Goal: Task Accomplishment & Management: Use online tool/utility

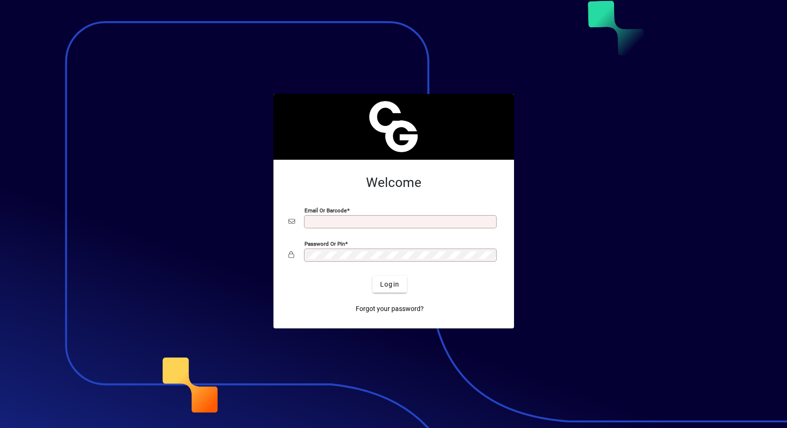
type input "**********"
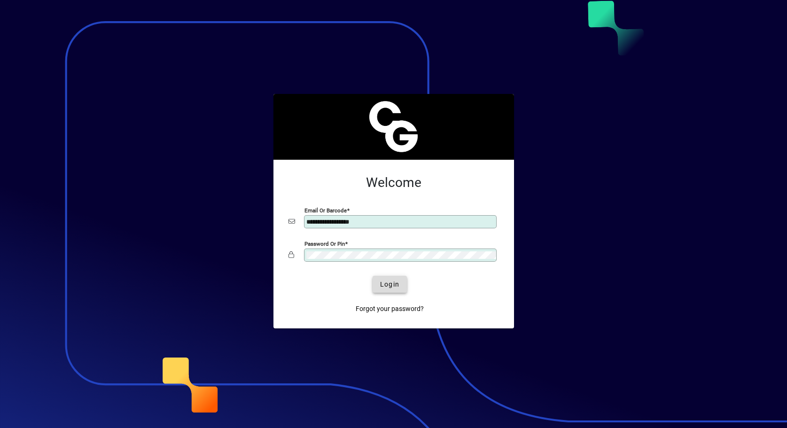
click at [396, 285] on span "Login" at bounding box center [389, 285] width 19 height 10
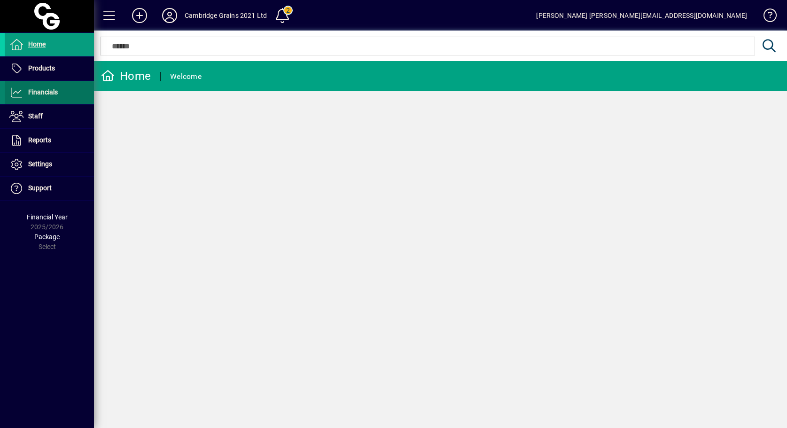
click at [35, 90] on span "Financials" at bounding box center [43, 92] width 30 height 8
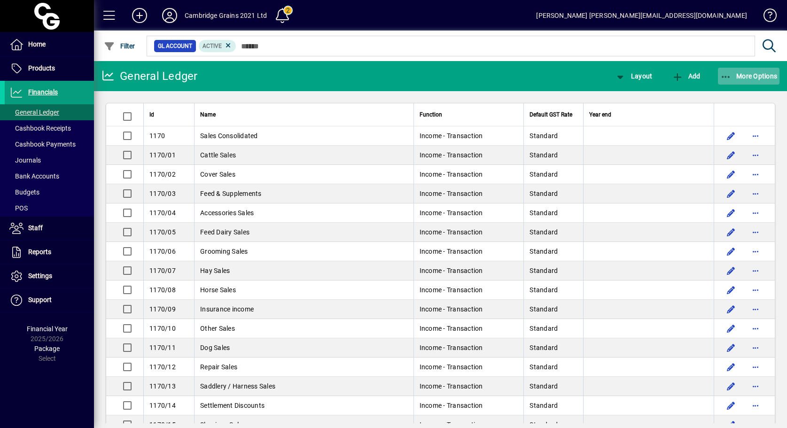
click at [748, 74] on span "More Options" at bounding box center [748, 76] width 57 height 8
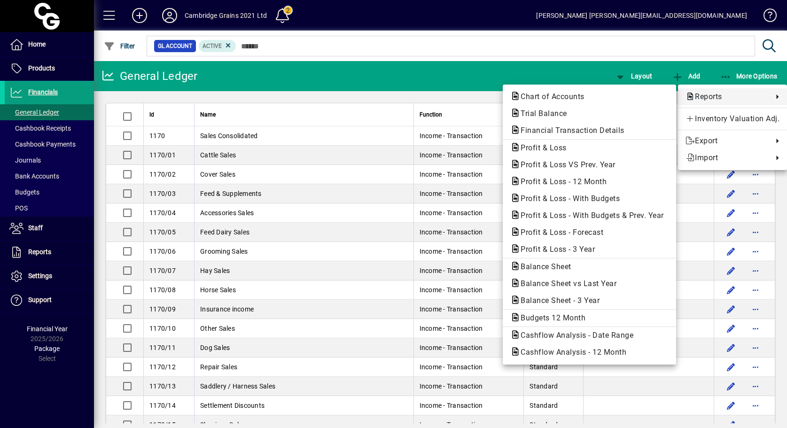
click at [713, 93] on span "Reports" at bounding box center [726, 96] width 83 height 11
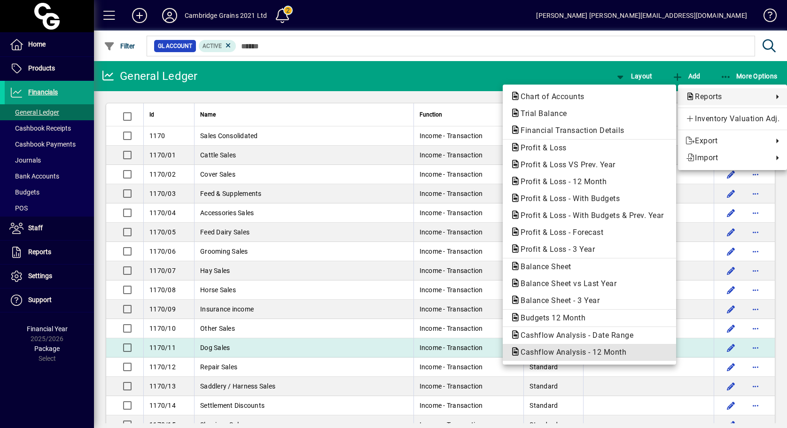
drag, startPoint x: 585, startPoint y: 352, endPoint x: 585, endPoint y: 346, distance: 6.1
click at [585, 346] on button "Cashflow Analysis - 12 Month" at bounding box center [589, 352] width 173 height 17
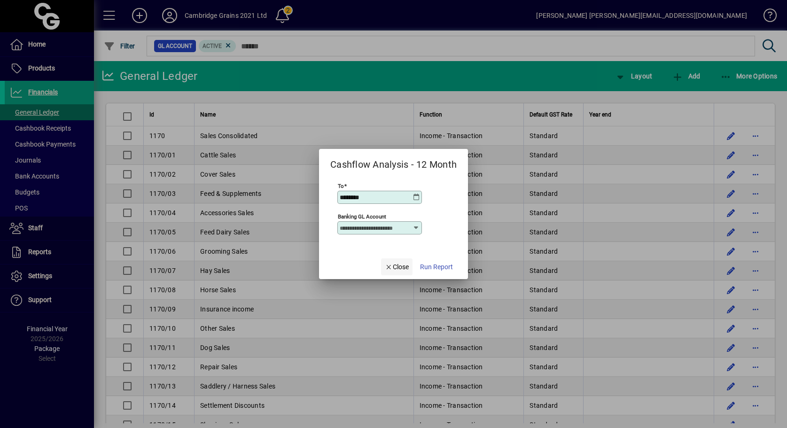
click at [403, 266] on span "Close" at bounding box center [397, 267] width 24 height 10
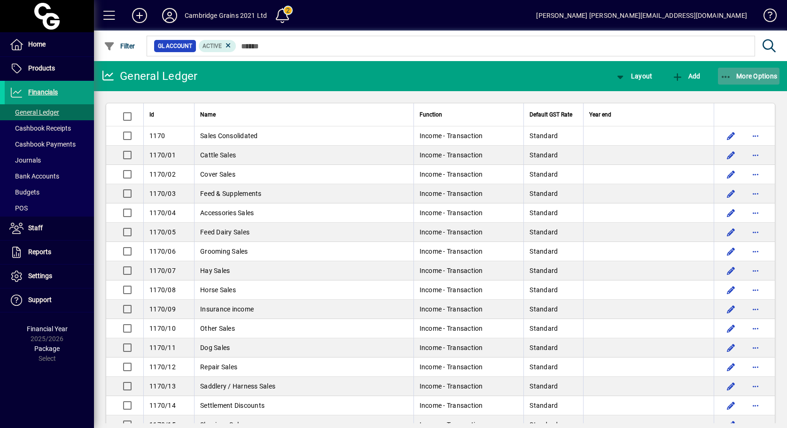
click at [746, 74] on span "More Options" at bounding box center [748, 76] width 57 height 8
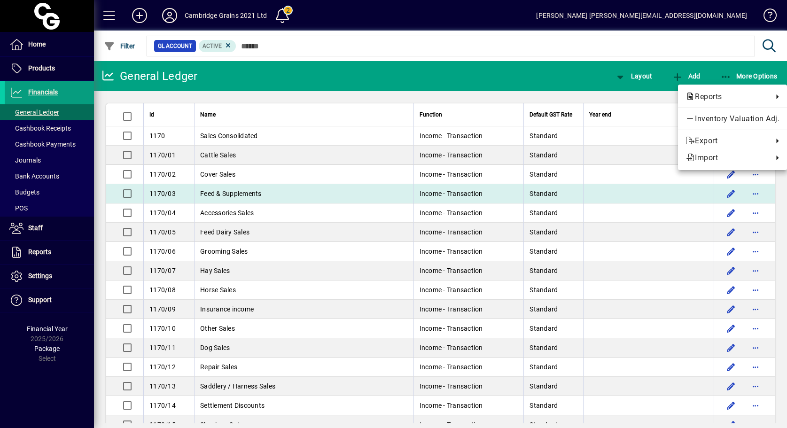
drag, startPoint x: 613, startPoint y: 171, endPoint x: 613, endPoint y: 189, distance: 17.9
click at [613, 189] on div at bounding box center [393, 214] width 787 height 428
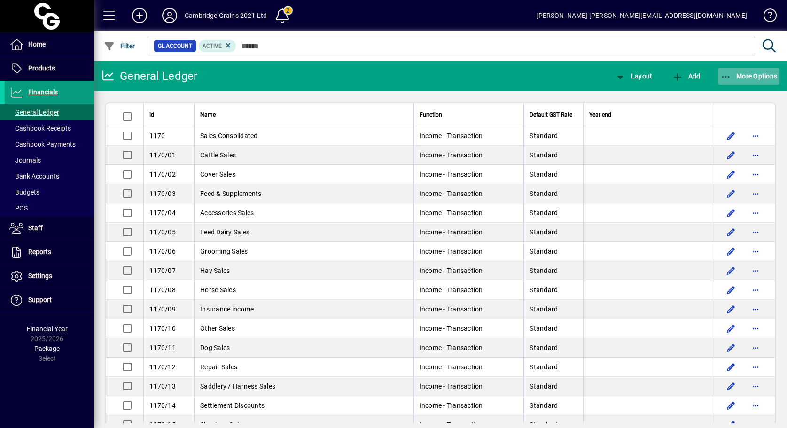
click at [743, 74] on span "More Options" at bounding box center [748, 76] width 57 height 8
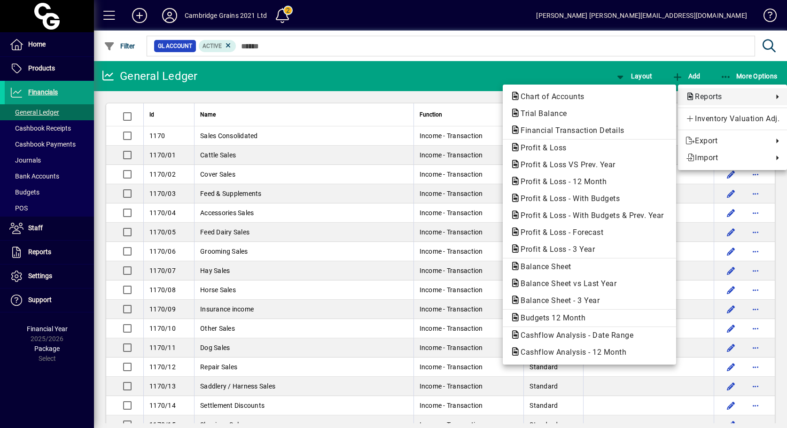
click at [704, 95] on span "Reports" at bounding box center [726, 96] width 83 height 11
click at [554, 315] on span "Budgets 12 Month" at bounding box center [550, 317] width 80 height 9
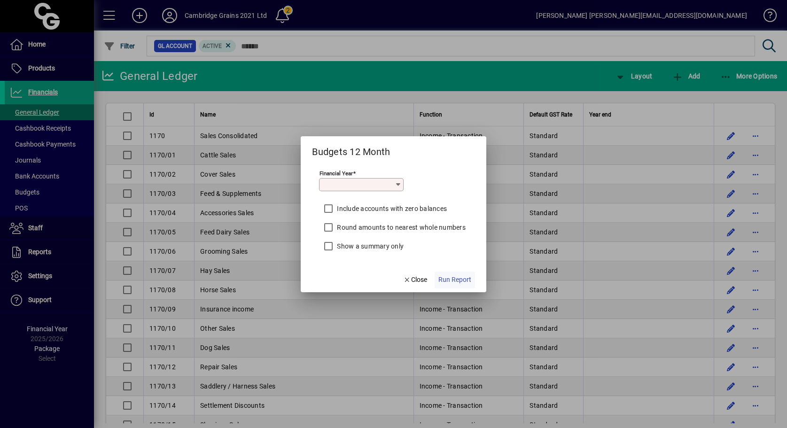
type input "*********"
click at [456, 280] on span "Run Report" at bounding box center [454, 280] width 33 height 10
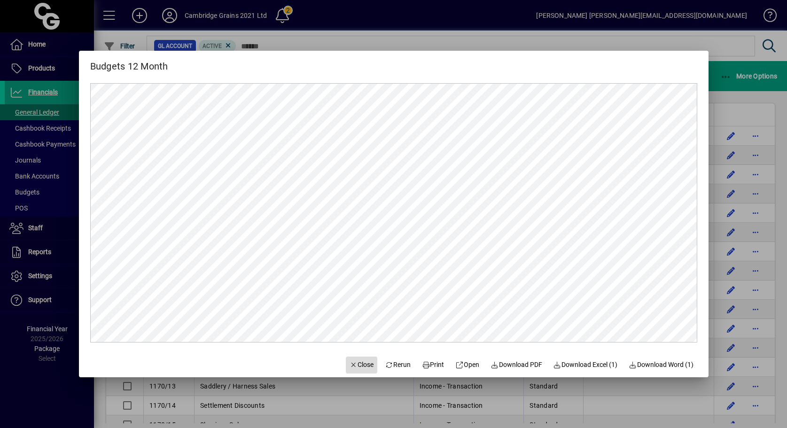
click at [357, 364] on span "Close" at bounding box center [362, 365] width 24 height 10
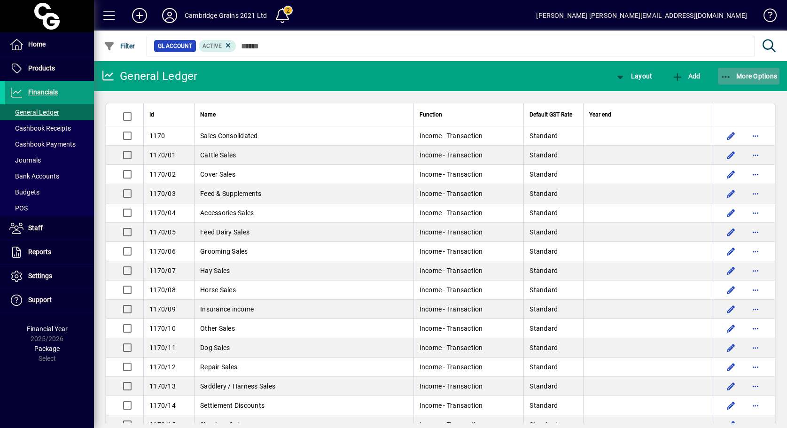
click at [763, 78] on span "More Options" at bounding box center [748, 76] width 57 height 8
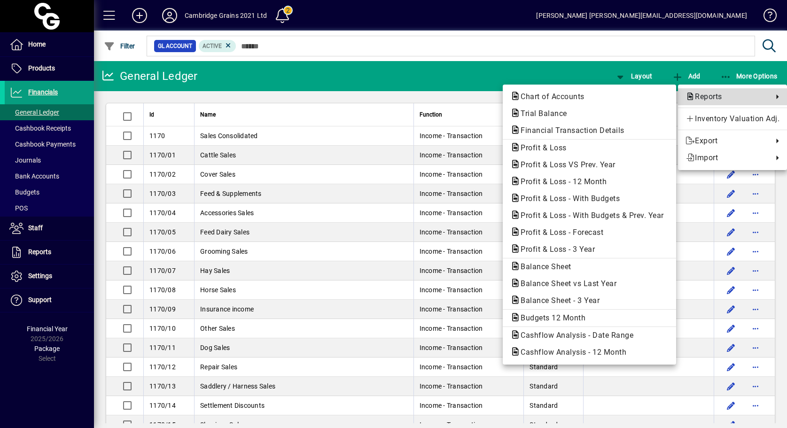
click at [707, 93] on span "Reports" at bounding box center [726, 96] width 83 height 11
click at [543, 197] on span "Profit & Loss - With Budgets" at bounding box center [567, 198] width 114 height 9
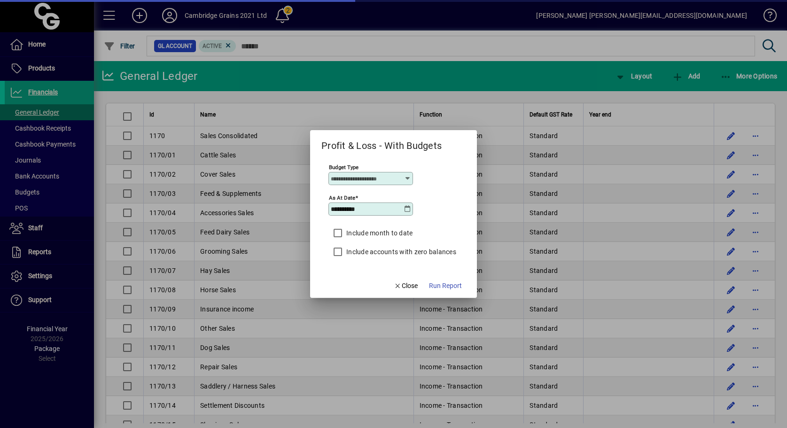
type input "****"
click at [454, 285] on span "Run Report" at bounding box center [445, 286] width 33 height 10
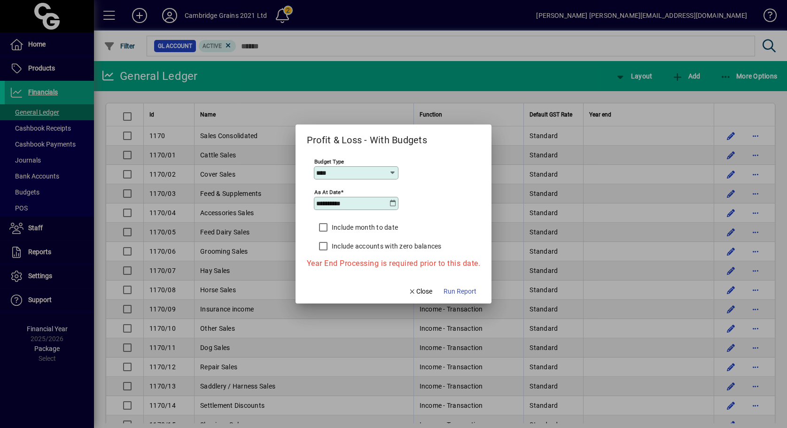
click at [393, 205] on icon at bounding box center [393, 204] width 8 height 8
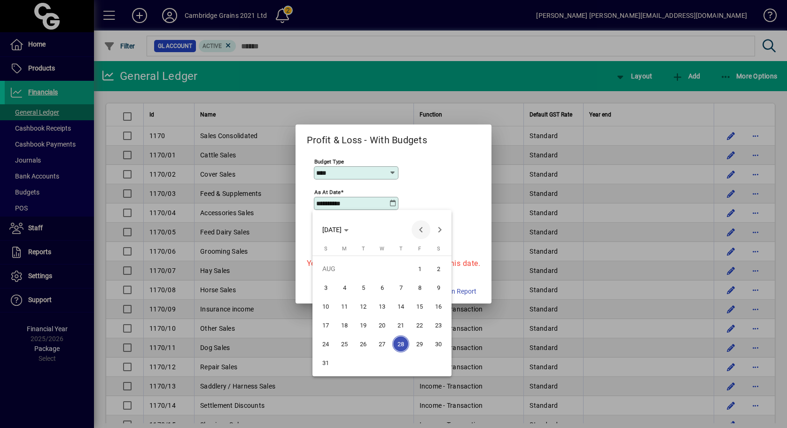
click at [423, 229] on span "Previous month" at bounding box center [421, 229] width 19 height 19
click at [402, 362] on span "31" at bounding box center [400, 362] width 17 height 17
type input "**********"
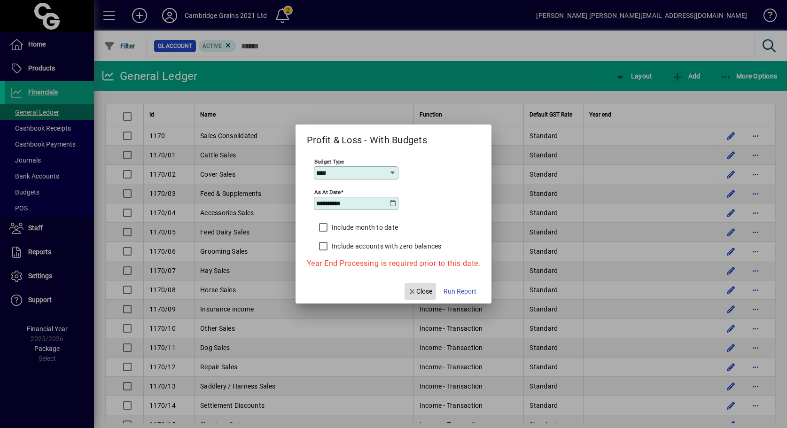
click at [428, 290] on span "Close" at bounding box center [420, 292] width 24 height 10
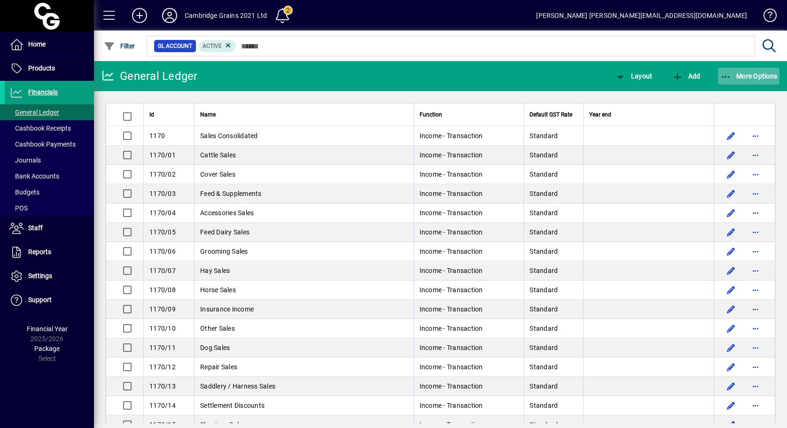
click at [766, 74] on span "More Options" at bounding box center [748, 76] width 57 height 8
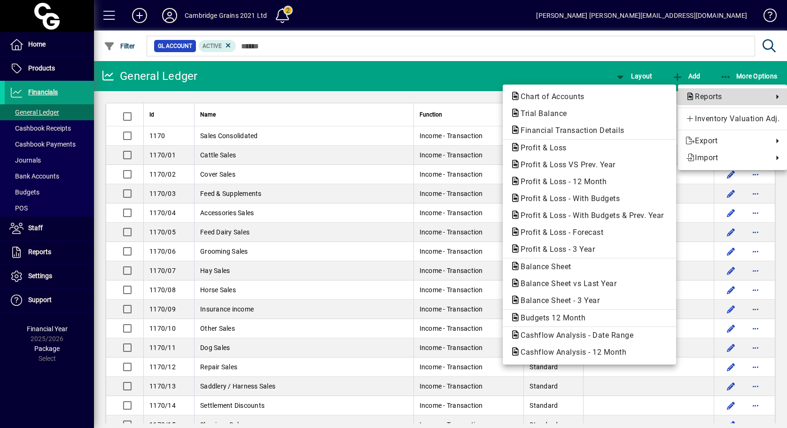
click at [711, 98] on span "Reports" at bounding box center [726, 96] width 83 height 11
click at [702, 97] on span "Reports" at bounding box center [726, 96] width 83 height 11
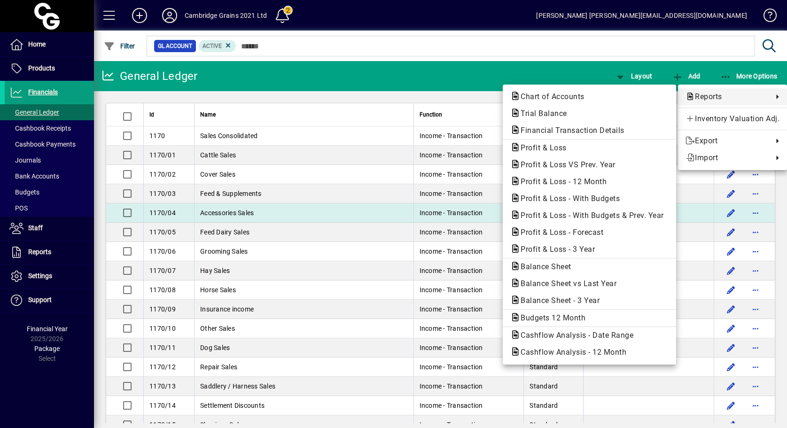
click at [539, 217] on span "Profit & Loss - With Budgets & Prev. Year" at bounding box center [589, 215] width 158 height 9
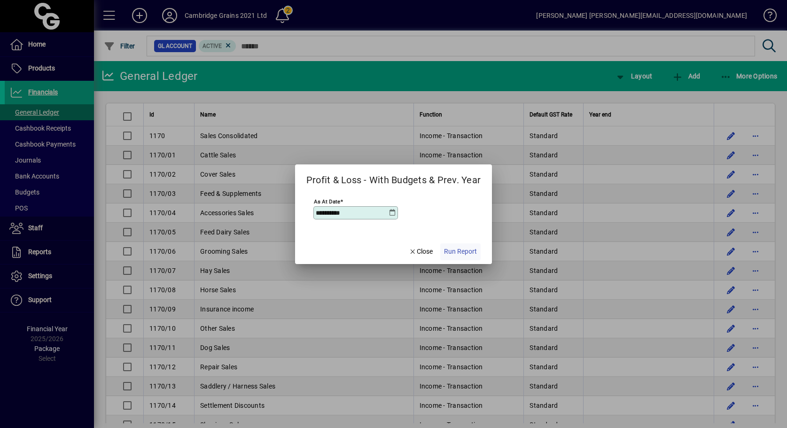
click at [465, 250] on span "Run Report" at bounding box center [460, 252] width 33 height 10
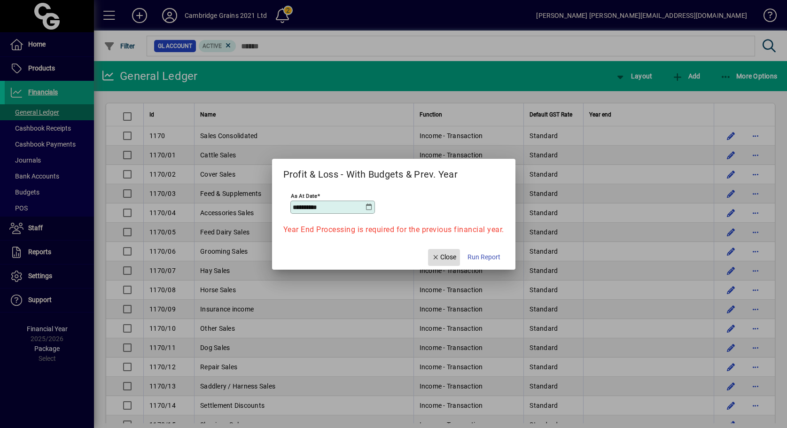
click at [446, 259] on span "Close" at bounding box center [444, 257] width 24 height 10
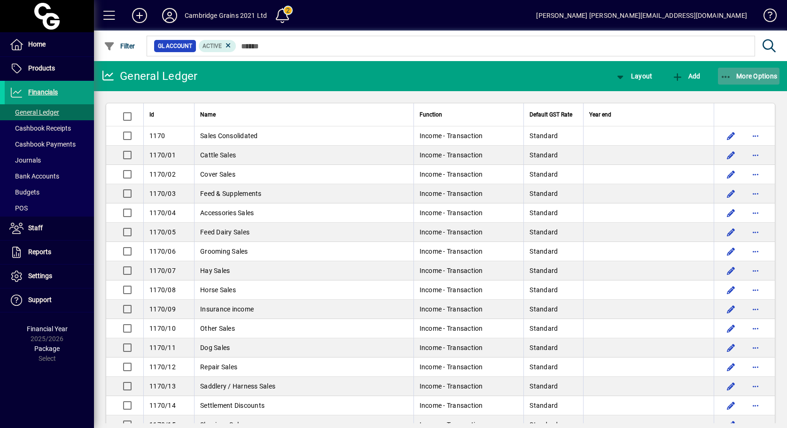
click at [752, 77] on span "More Options" at bounding box center [748, 76] width 57 height 8
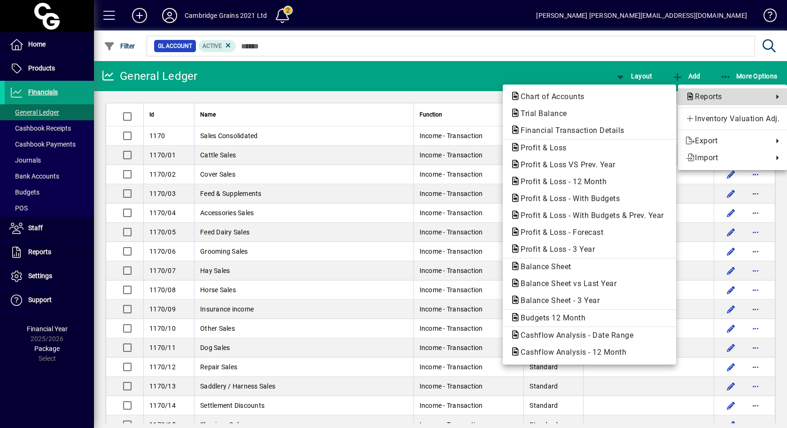
click at [732, 94] on span "Reports" at bounding box center [726, 96] width 83 height 11
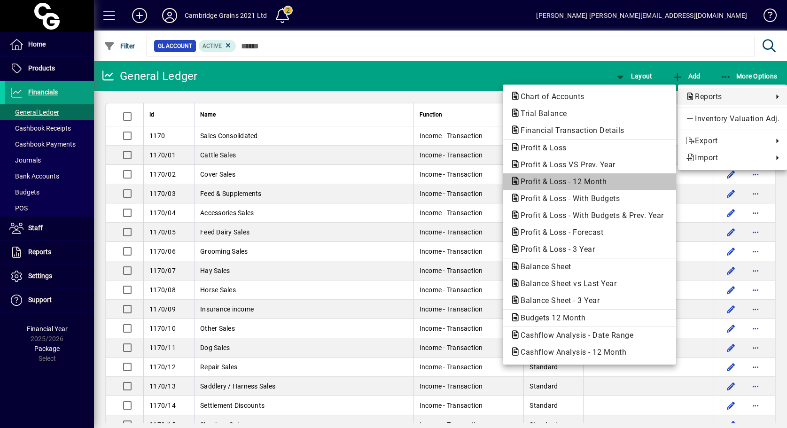
click at [560, 182] on span "Profit & Loss - 12 Month" at bounding box center [560, 181] width 101 height 9
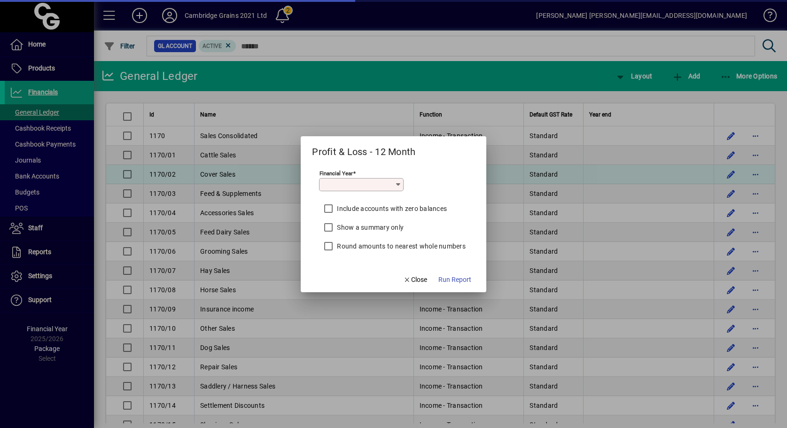
type input "*********"
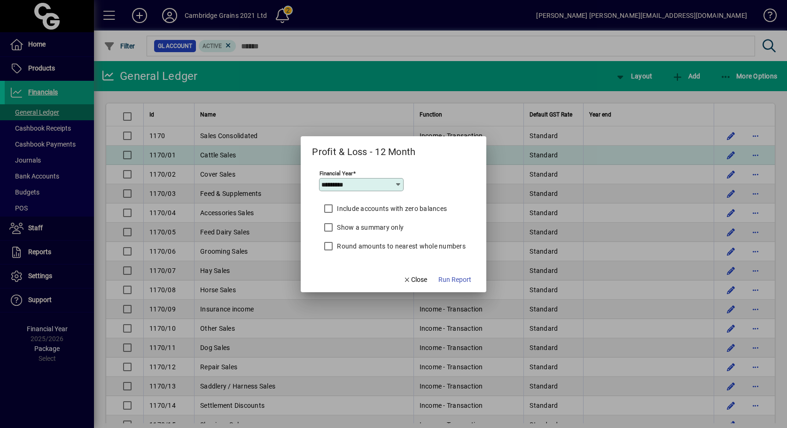
drag, startPoint x: 560, startPoint y: 182, endPoint x: 641, endPoint y: 146, distance: 89.0
click at [641, 146] on div at bounding box center [393, 214] width 787 height 428
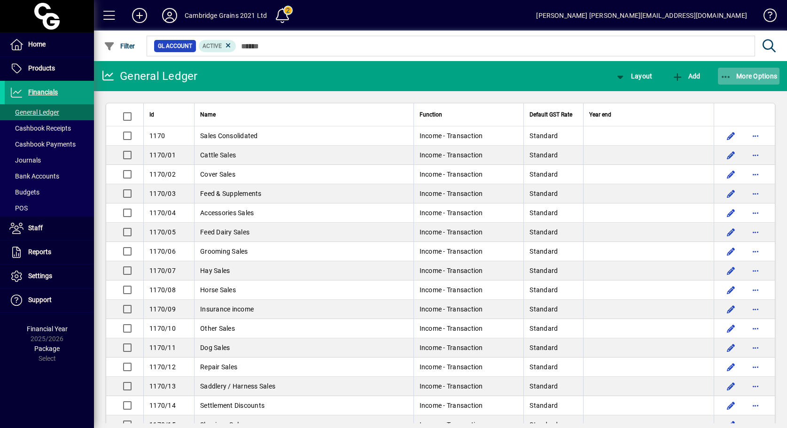
click at [759, 79] on span "More Options" at bounding box center [748, 76] width 57 height 8
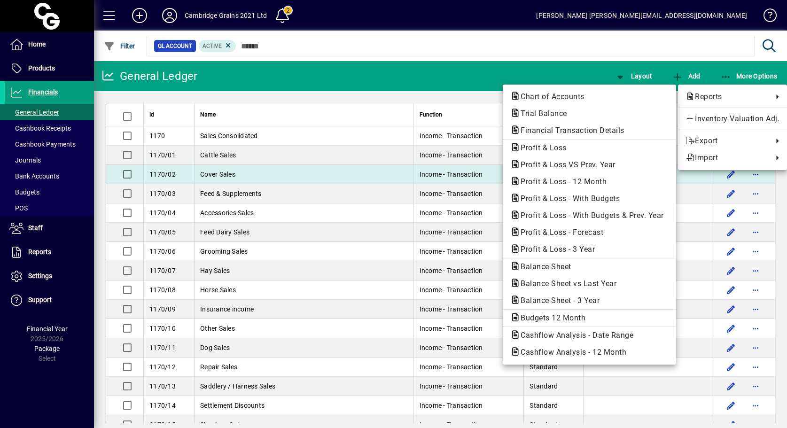
drag, startPoint x: 617, startPoint y: 141, endPoint x: 585, endPoint y: 173, distance: 45.2
click at [589, 172] on div at bounding box center [393, 214] width 787 height 428
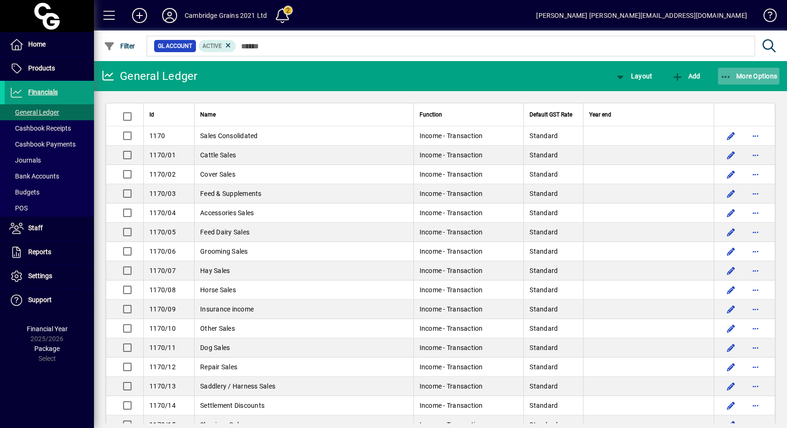
click at [751, 74] on span "More Options" at bounding box center [748, 76] width 57 height 8
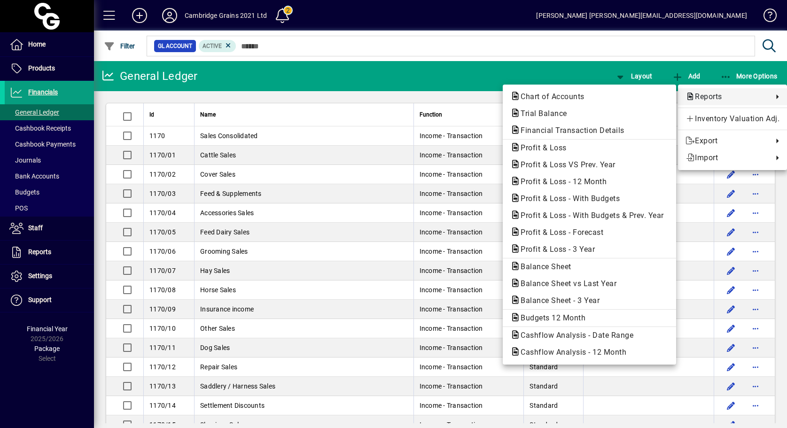
click at [700, 101] on span "Reports" at bounding box center [726, 96] width 83 height 11
click at [582, 180] on span "Profit & Loss - 12 Month" at bounding box center [560, 181] width 101 height 9
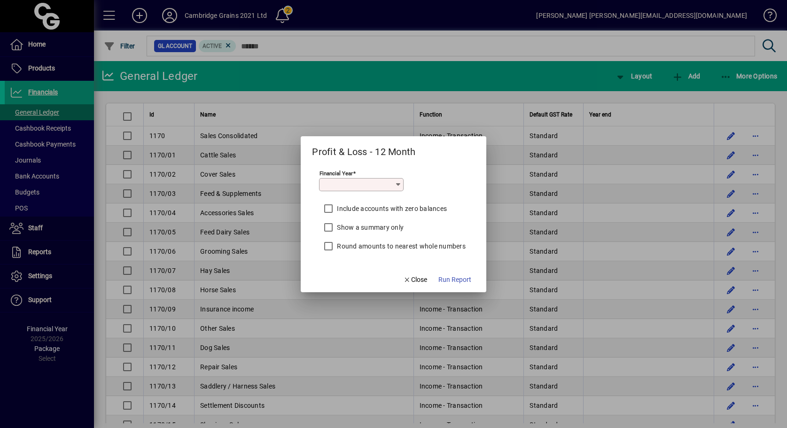
type input "*********"
click at [421, 278] on span "Close" at bounding box center [415, 280] width 24 height 10
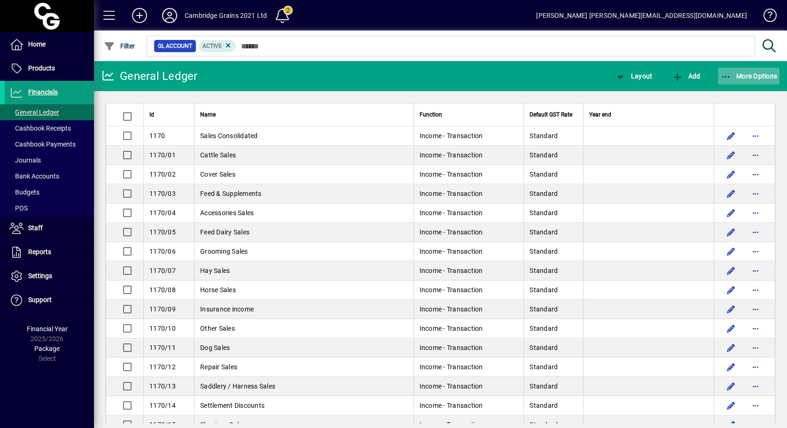
click at [747, 75] on span "More Options" at bounding box center [748, 76] width 57 height 8
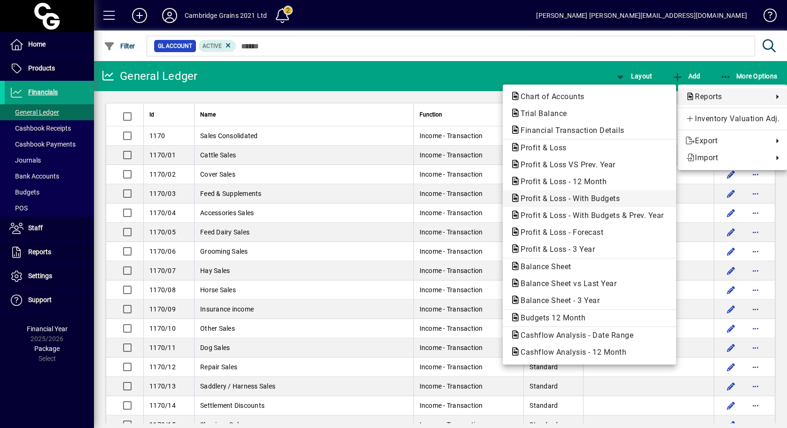
click at [576, 198] on span "Profit & Loss - With Budgets" at bounding box center [567, 198] width 114 height 9
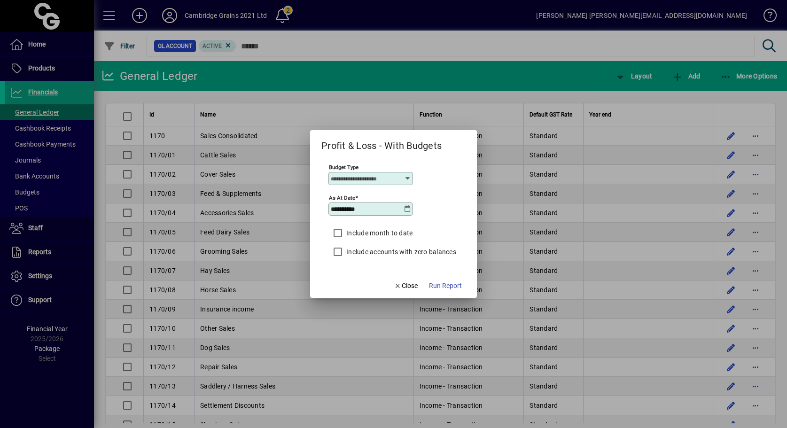
type input "****"
click at [407, 210] on icon at bounding box center [408, 209] width 8 height 8
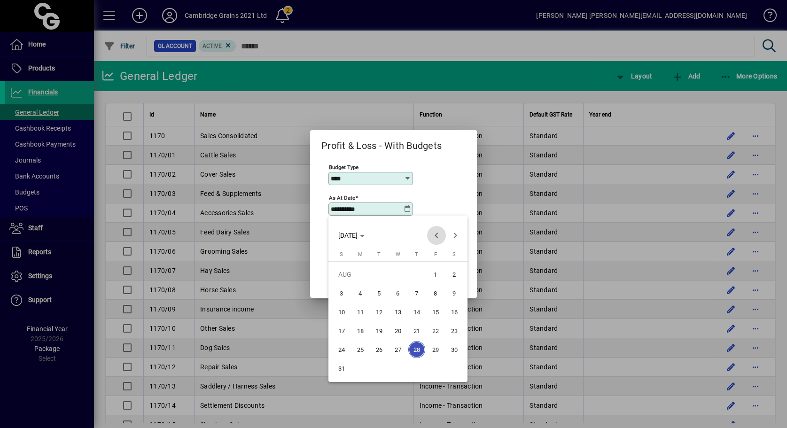
click at [438, 235] on span "Previous month" at bounding box center [436, 235] width 19 height 19
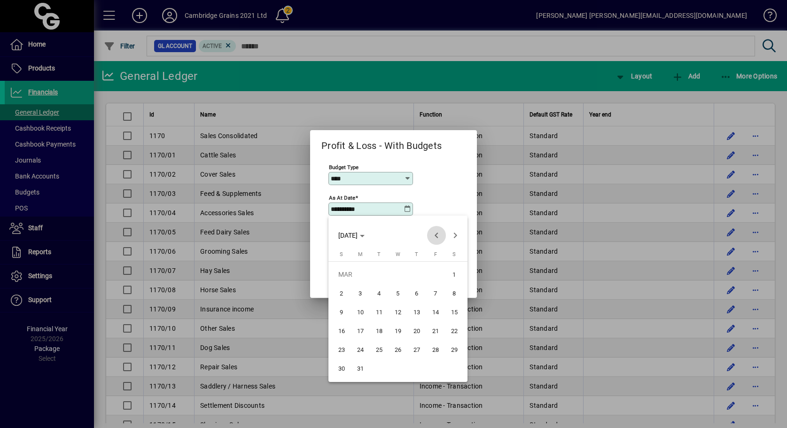
click at [438, 235] on span "Previous month" at bounding box center [436, 235] width 19 height 19
click at [454, 235] on span "Next month" at bounding box center [455, 235] width 19 height 19
click at [360, 366] on span "31" at bounding box center [360, 368] width 17 height 17
type input "**********"
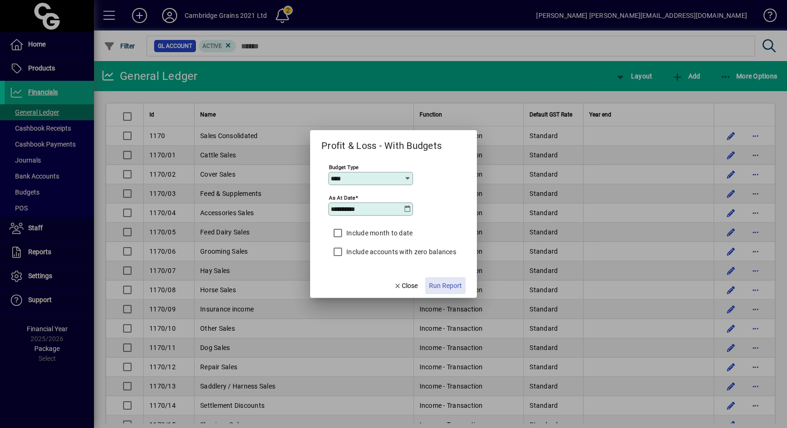
click at [456, 286] on span "Run Report" at bounding box center [445, 286] width 33 height 10
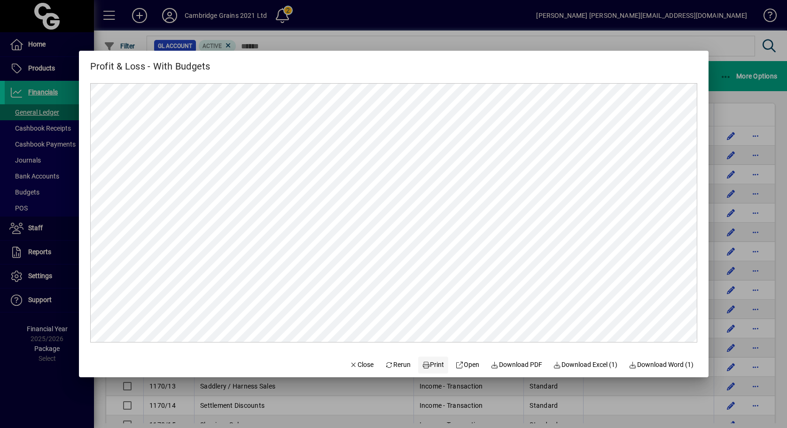
click at [434, 365] on span "Print" at bounding box center [433, 365] width 23 height 10
click at [358, 365] on span "Close" at bounding box center [362, 365] width 24 height 10
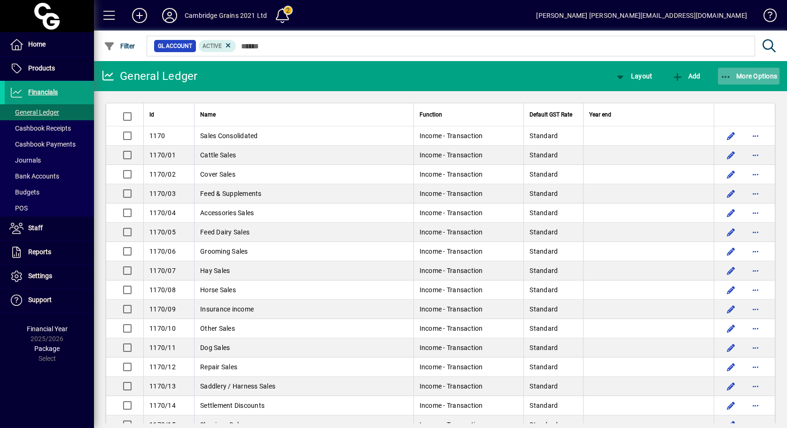
click at [753, 78] on span "More Options" at bounding box center [748, 76] width 57 height 8
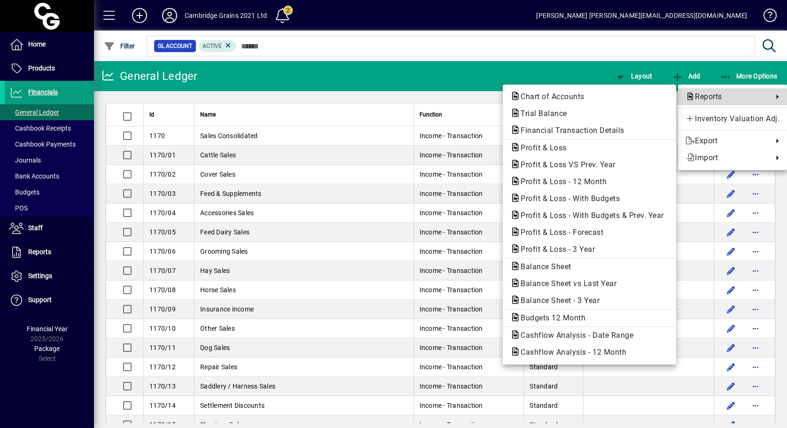
click at [719, 96] on span "Reports" at bounding box center [726, 96] width 83 height 11
click at [552, 334] on span "Cashflow Analysis - Date Range" at bounding box center [574, 335] width 128 height 9
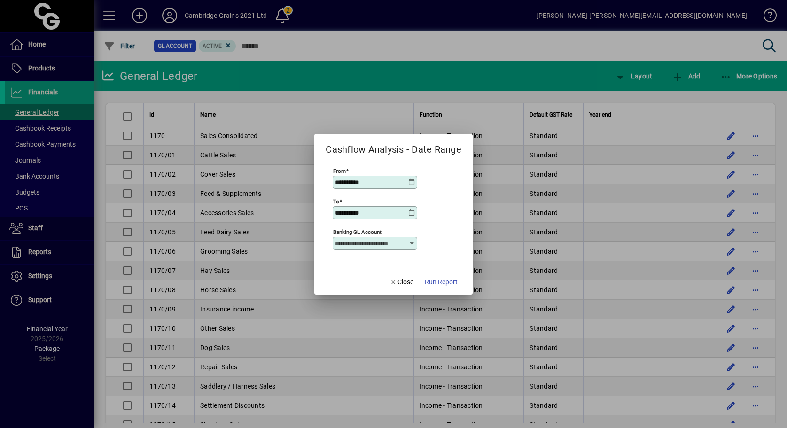
click at [412, 182] on icon at bounding box center [412, 183] width 8 height 8
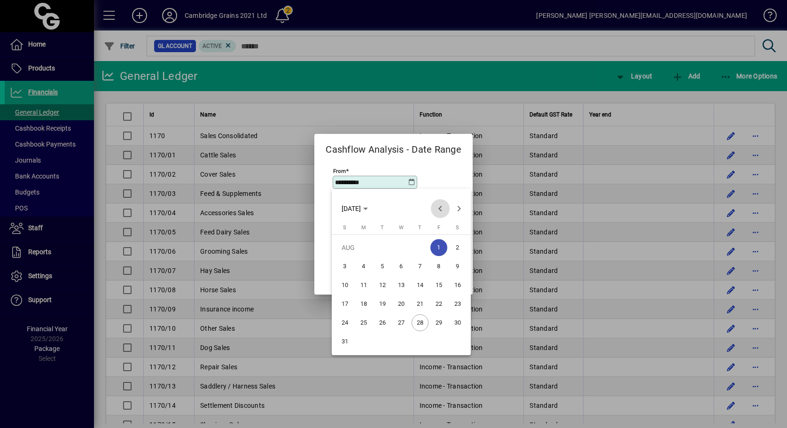
click at [441, 210] on span "Previous month" at bounding box center [440, 208] width 19 height 19
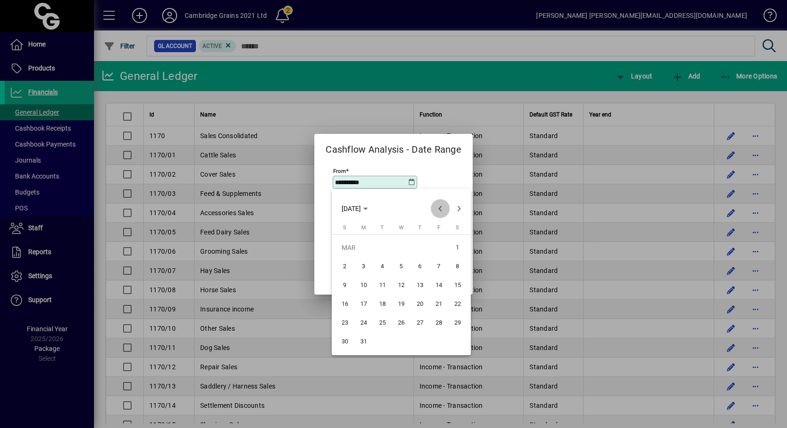
click at [441, 210] on span "Previous month" at bounding box center [440, 208] width 19 height 19
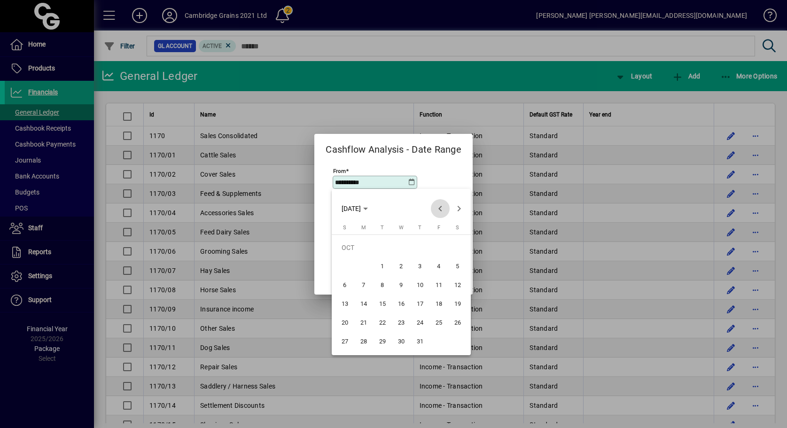
click at [441, 210] on span "Previous month" at bounding box center [440, 208] width 19 height 19
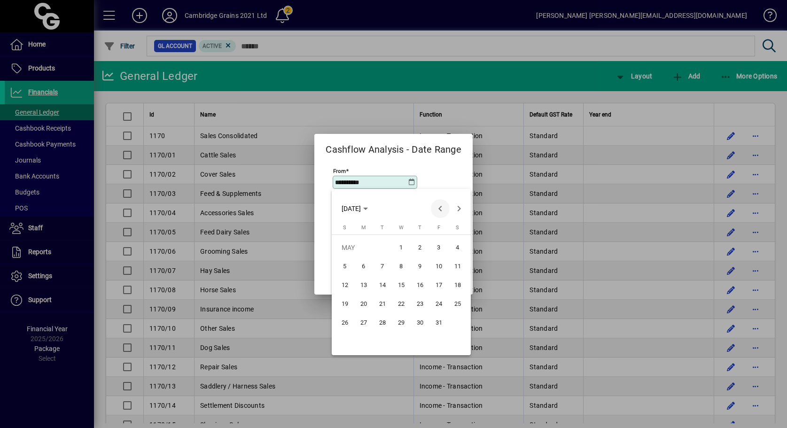
click at [441, 210] on span "Previous month" at bounding box center [440, 208] width 19 height 19
click at [364, 264] on span "1" at bounding box center [363, 266] width 17 height 17
type input "**********"
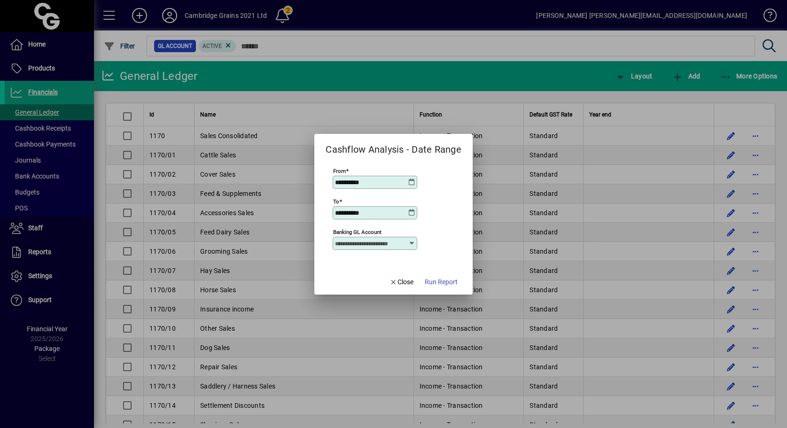
click at [411, 214] on icon at bounding box center [412, 213] width 8 height 8
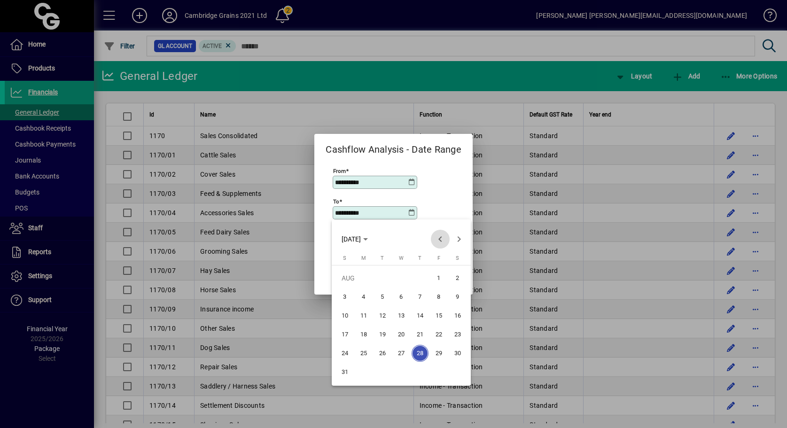
click at [439, 238] on span "Previous month" at bounding box center [440, 239] width 19 height 19
click at [421, 373] on span "31" at bounding box center [420, 372] width 17 height 17
type input "**********"
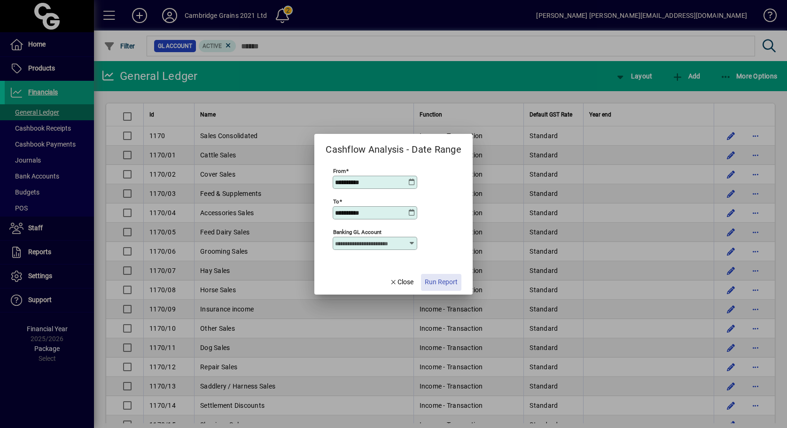
click at [443, 281] on span "Run Report" at bounding box center [441, 282] width 33 height 10
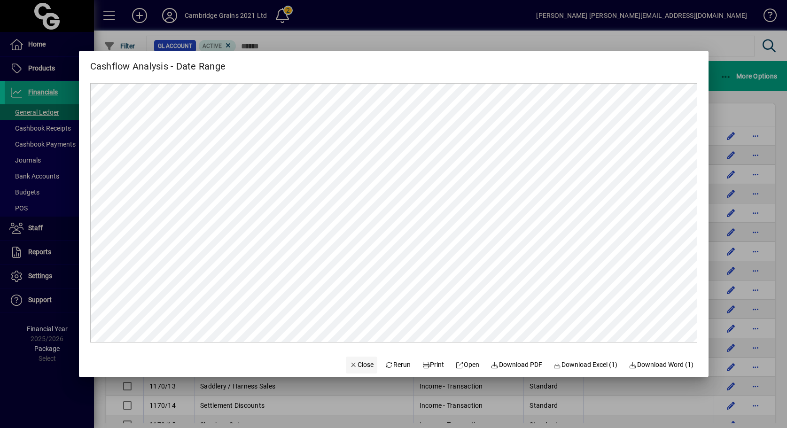
click at [357, 365] on span "Close" at bounding box center [362, 365] width 24 height 10
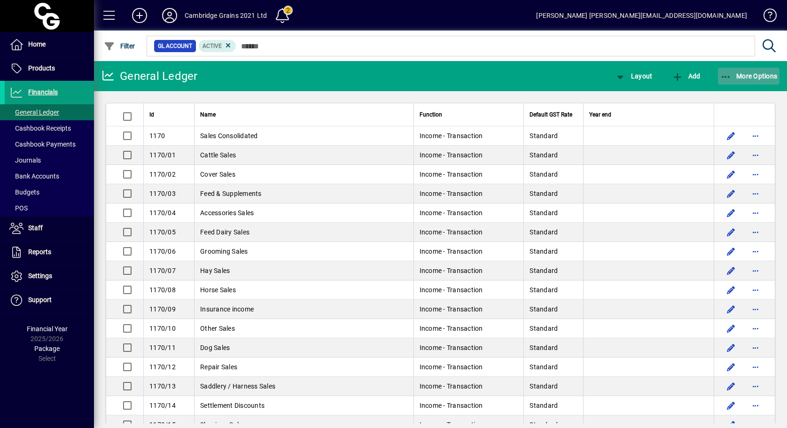
click at [739, 76] on span "More Options" at bounding box center [748, 76] width 57 height 8
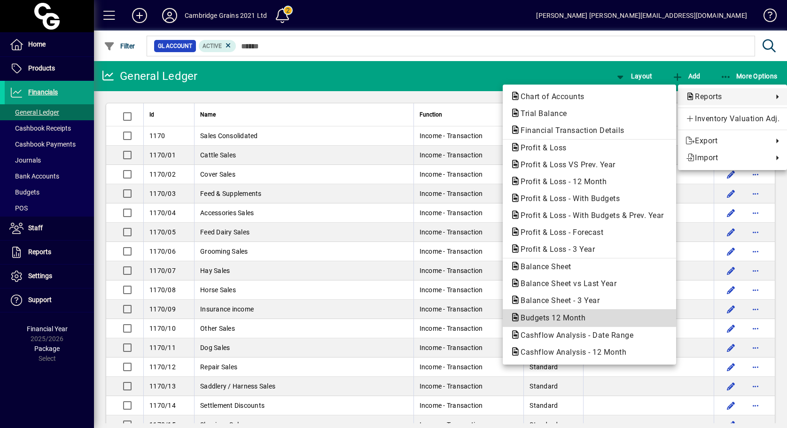
click at [553, 318] on span "Budgets 12 Month" at bounding box center [550, 317] width 80 height 9
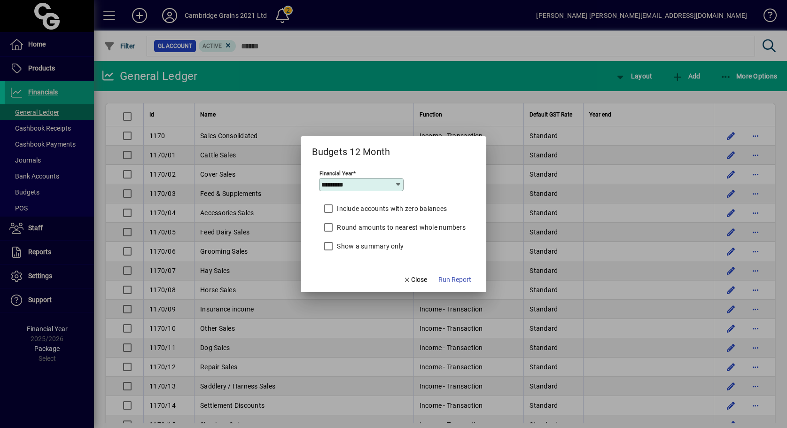
click at [401, 186] on icon at bounding box center [399, 185] width 8 height 8
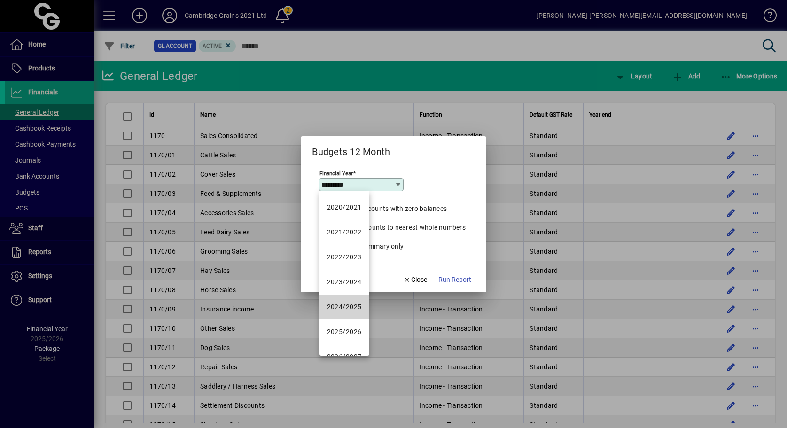
click at [362, 304] on mat-option "2024/2025" at bounding box center [344, 307] width 50 height 25
type input "*********"
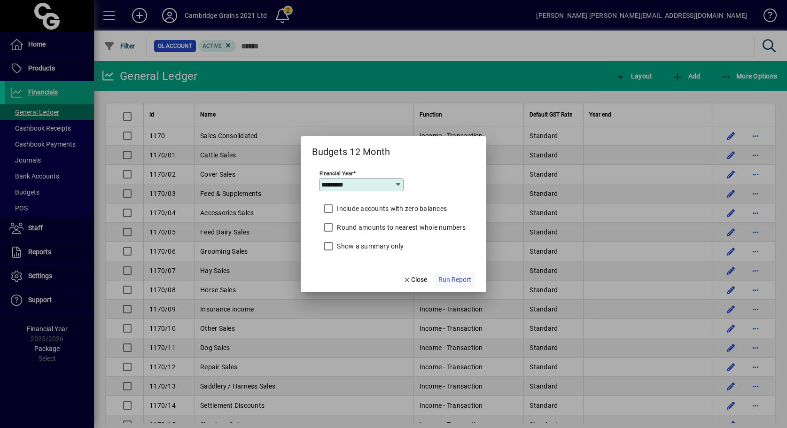
click at [465, 280] on span "Run Report" at bounding box center [454, 280] width 33 height 10
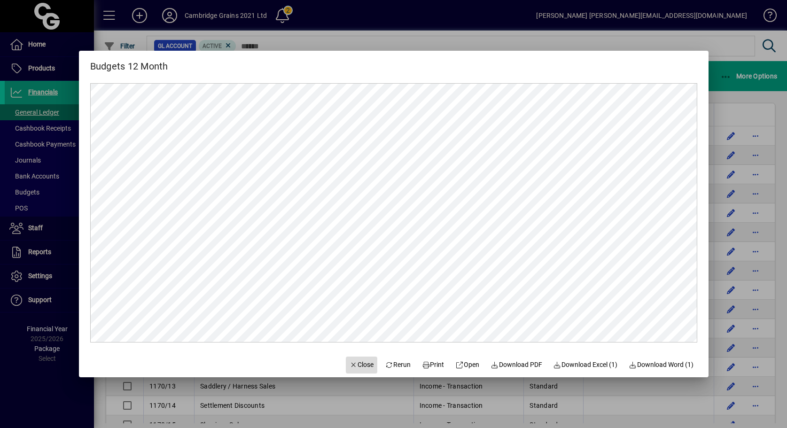
click at [359, 365] on span "Close" at bounding box center [362, 365] width 24 height 10
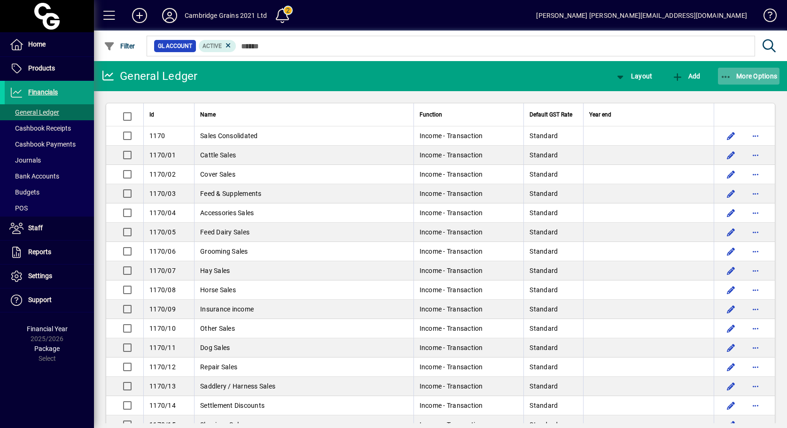
click at [757, 74] on span "More Options" at bounding box center [748, 76] width 57 height 8
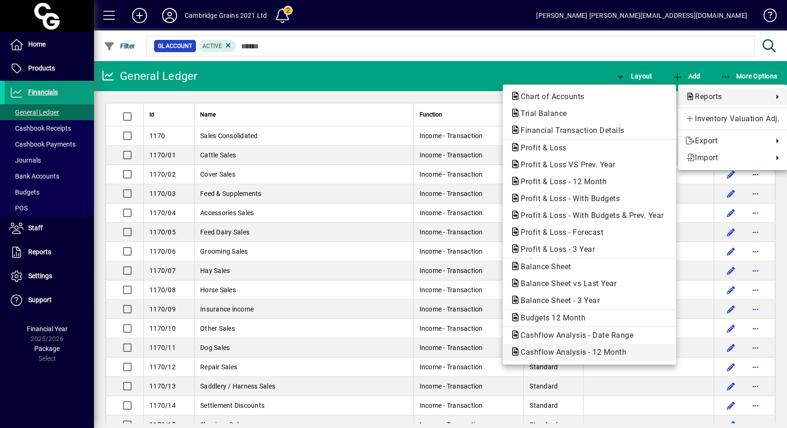
click at [564, 353] on span "Cashflow Analysis - 12 Month" at bounding box center [570, 352] width 121 height 9
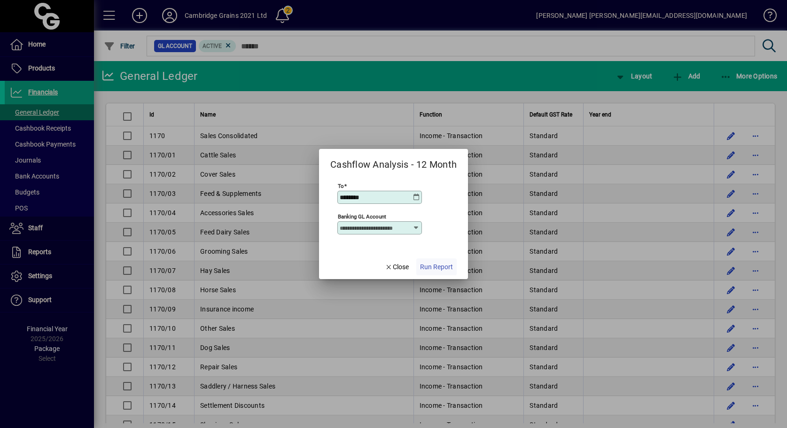
click at [441, 267] on span "Run Report" at bounding box center [436, 267] width 33 height 10
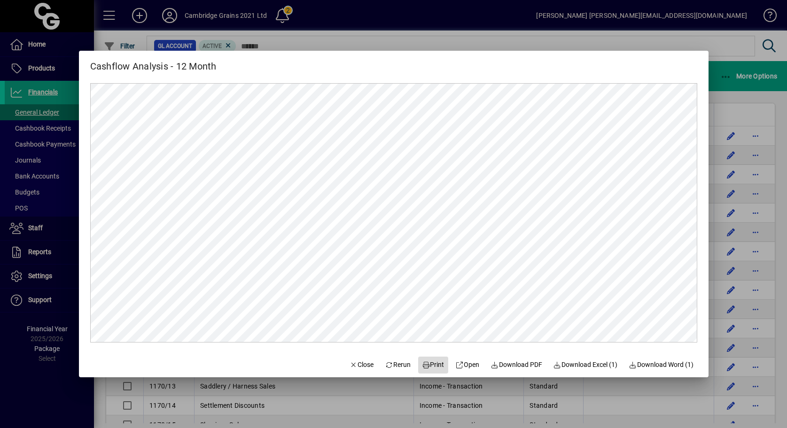
click at [433, 366] on span "Print" at bounding box center [433, 365] width 23 height 10
click at [357, 365] on span "Close" at bounding box center [362, 365] width 24 height 10
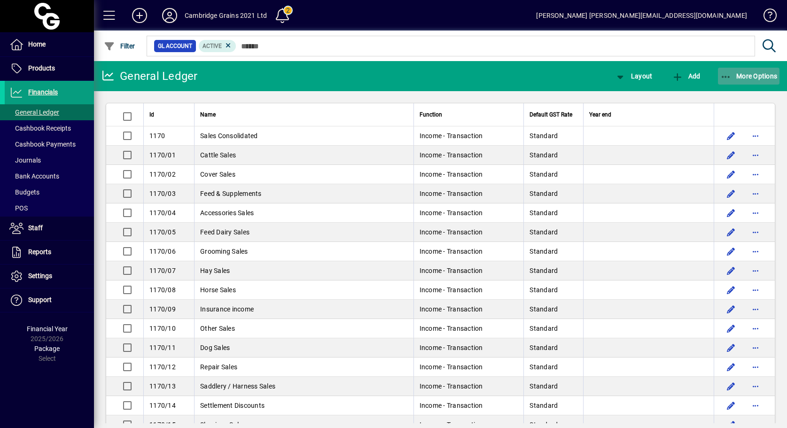
click at [757, 77] on span "More Options" at bounding box center [748, 76] width 57 height 8
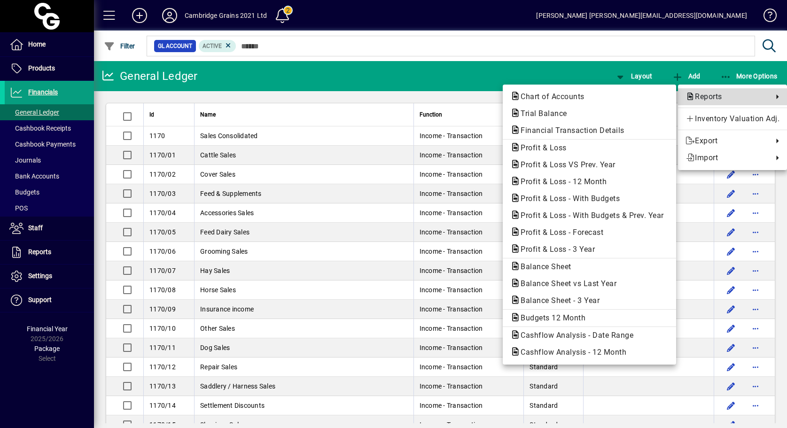
click at [725, 94] on span "Reports" at bounding box center [726, 96] width 83 height 11
click at [544, 335] on span "Cashflow Analysis - Date Range" at bounding box center [574, 335] width 128 height 9
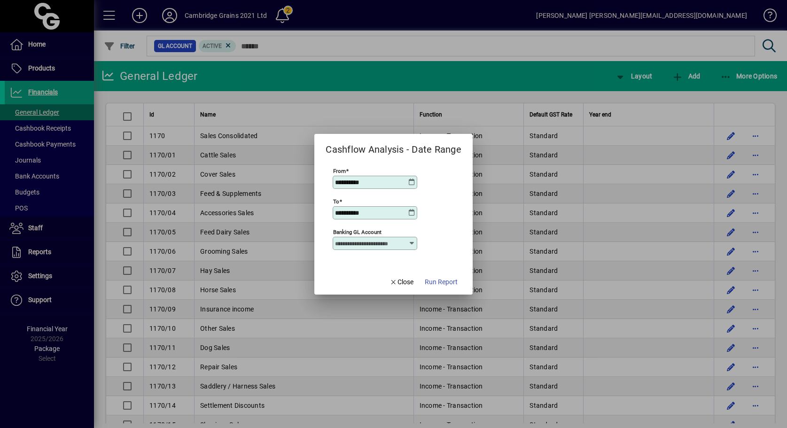
click at [412, 183] on icon at bounding box center [412, 183] width 8 height 8
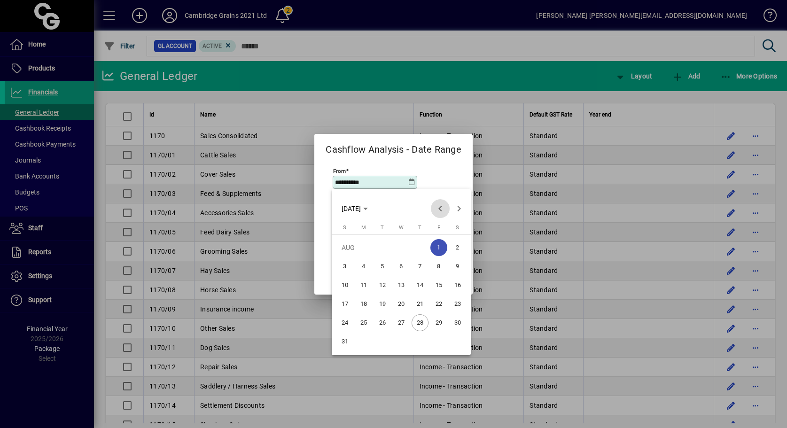
click at [442, 208] on span "Previous month" at bounding box center [440, 208] width 19 height 19
click at [385, 264] on span "1" at bounding box center [382, 266] width 17 height 17
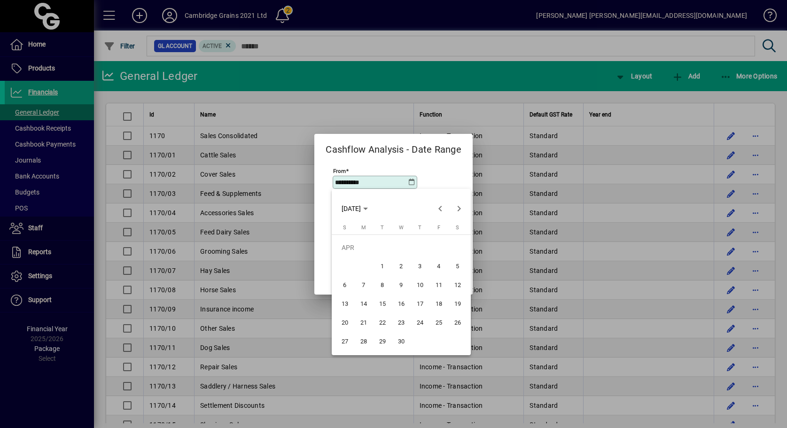
type input "**********"
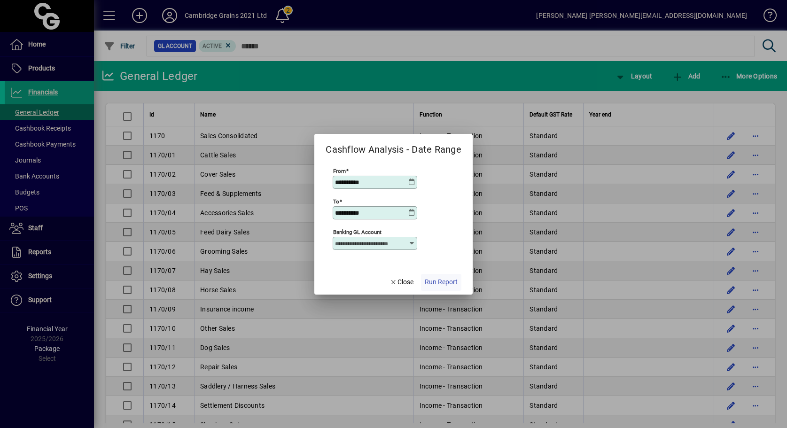
click at [444, 280] on span "Run Report" at bounding box center [441, 282] width 33 height 10
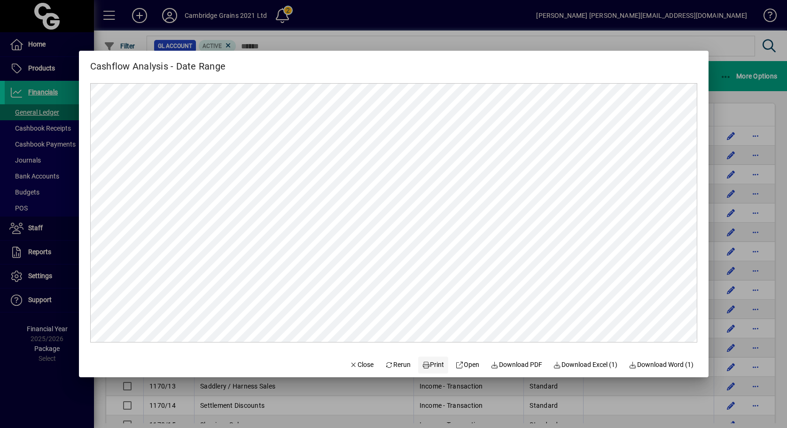
click at [432, 363] on span "Print" at bounding box center [433, 365] width 23 height 10
click at [361, 367] on span "Close" at bounding box center [362, 365] width 24 height 10
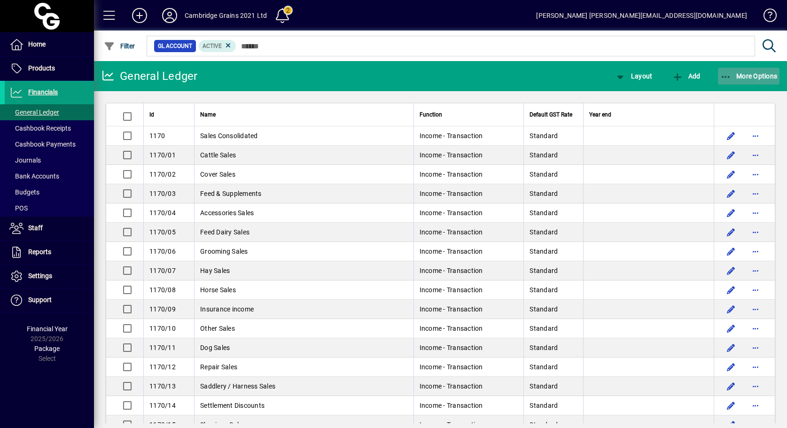
click at [747, 74] on span "More Options" at bounding box center [748, 76] width 57 height 8
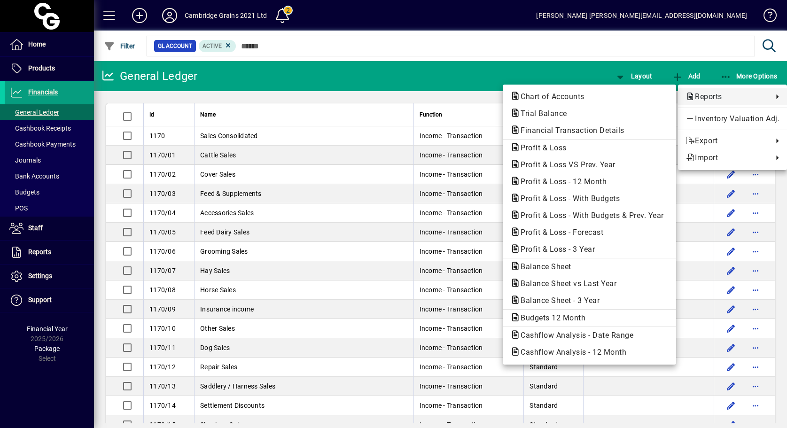
click at [718, 93] on span "Reports" at bounding box center [726, 96] width 83 height 11
click at [579, 130] on span "Financial Transaction Details" at bounding box center [569, 130] width 119 height 9
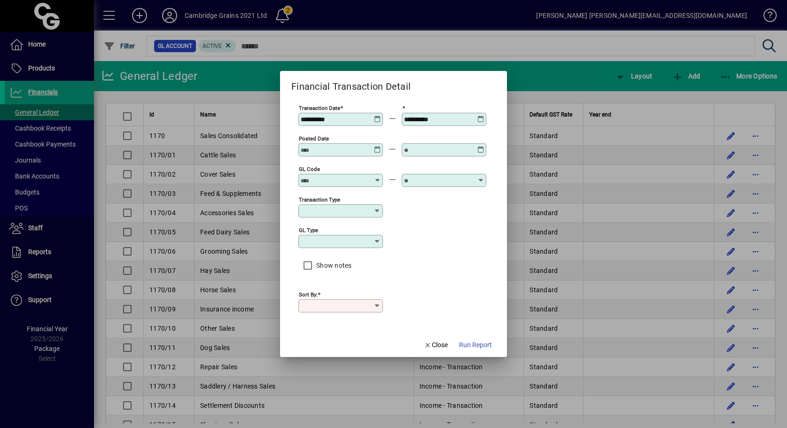
type input "****"
click at [377, 116] on icon at bounding box center [377, 116] width 7 height 0
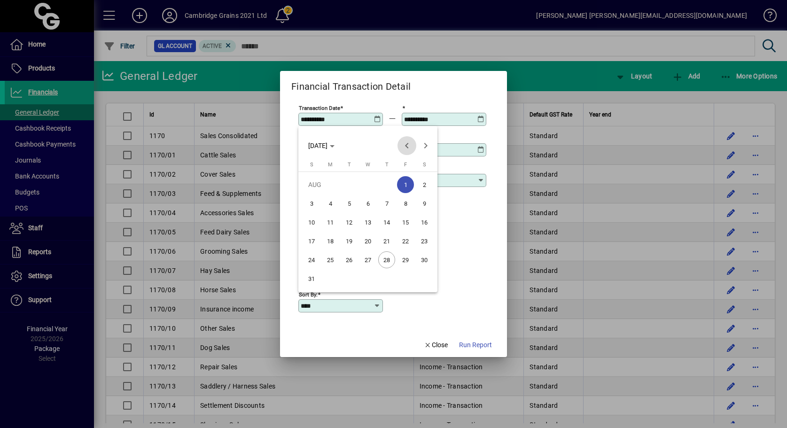
click at [406, 147] on span "Previous month" at bounding box center [406, 145] width 19 height 19
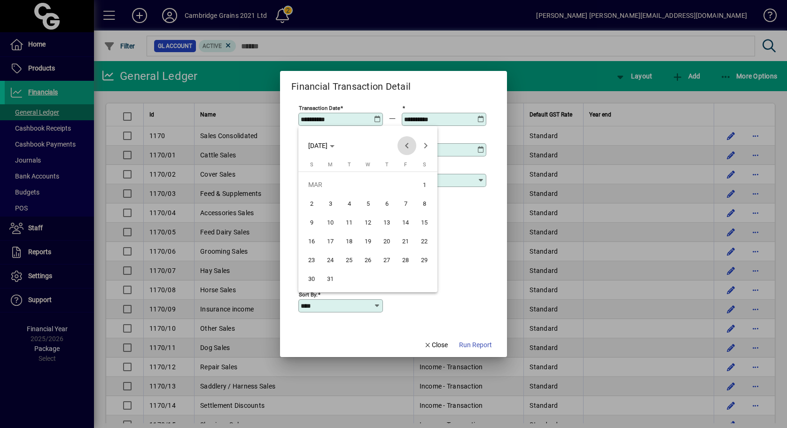
click at [406, 147] on span "Previous month" at bounding box center [406, 145] width 19 height 19
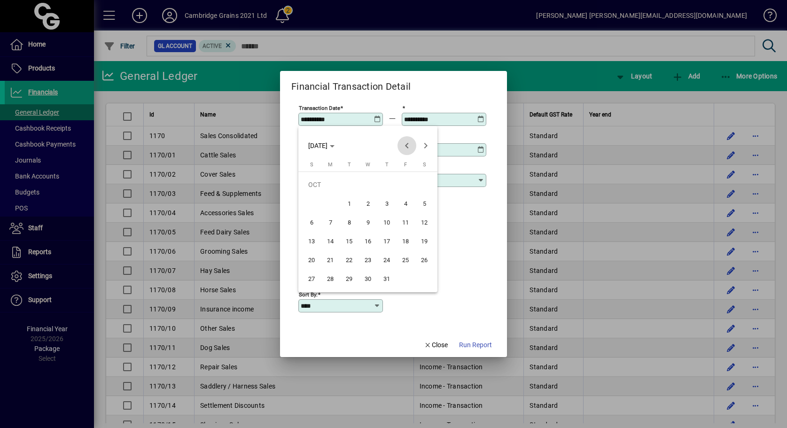
click at [406, 147] on span "Previous month" at bounding box center [406, 145] width 19 height 19
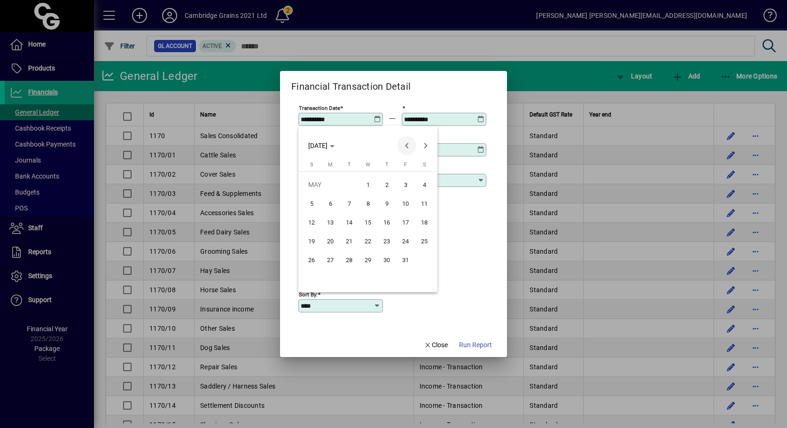
click at [406, 147] on span "Previous month" at bounding box center [406, 145] width 19 height 19
click at [330, 202] on span "1" at bounding box center [330, 203] width 17 height 17
type input "**********"
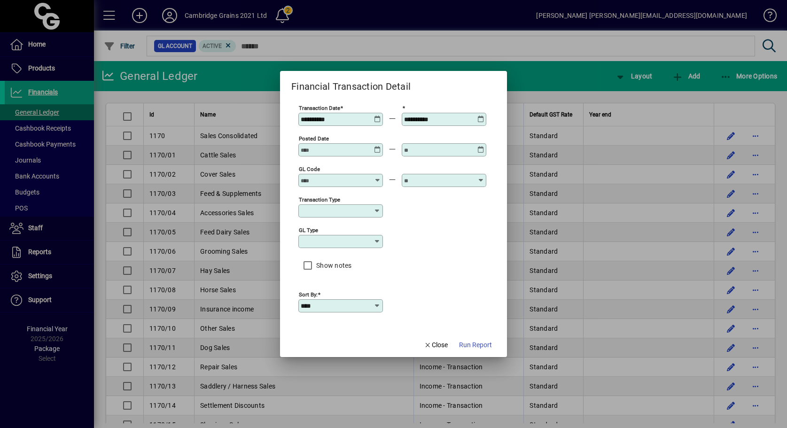
click at [482, 116] on icon at bounding box center [480, 116] width 7 height 0
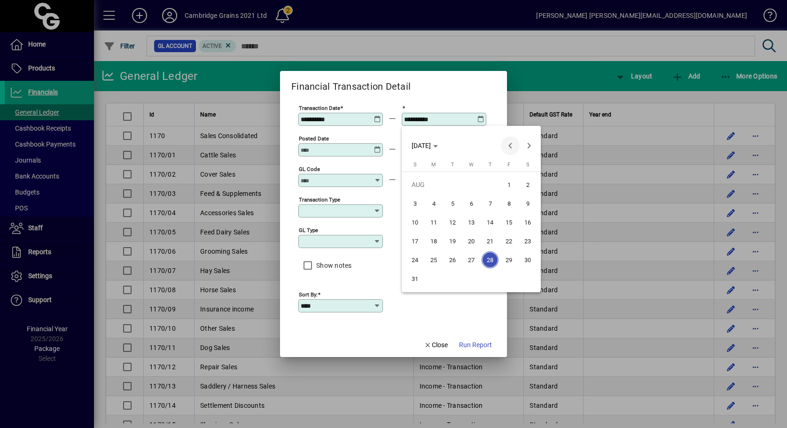
click at [509, 144] on span "Previous month" at bounding box center [510, 145] width 19 height 19
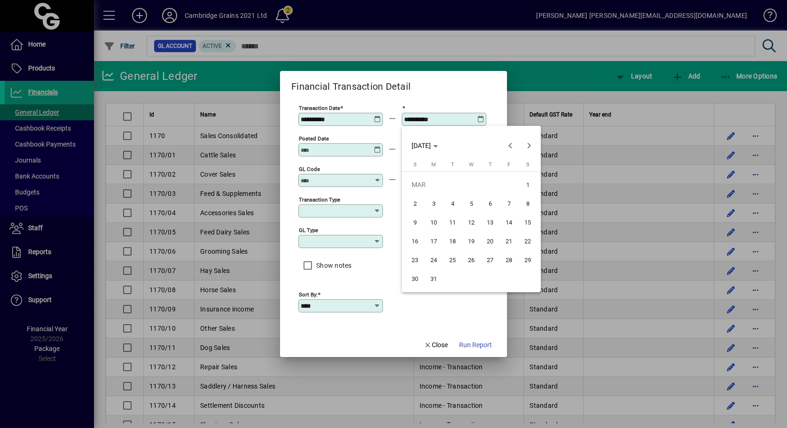
click at [433, 279] on span "31" at bounding box center [433, 278] width 17 height 17
type input "**********"
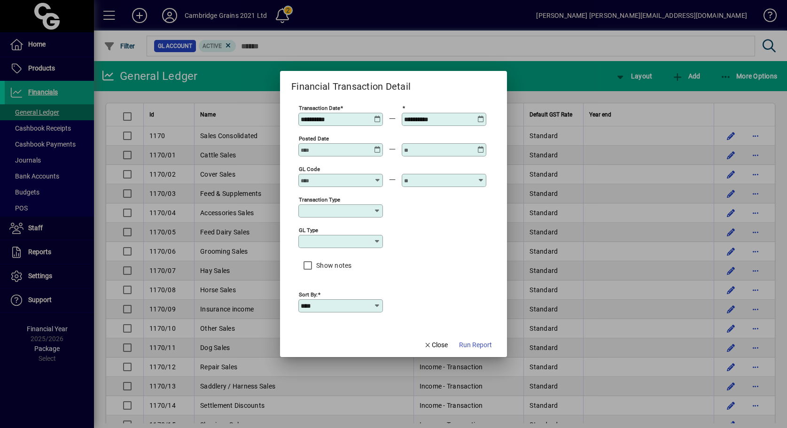
click at [378, 239] on icon at bounding box center [377, 242] width 8 height 8
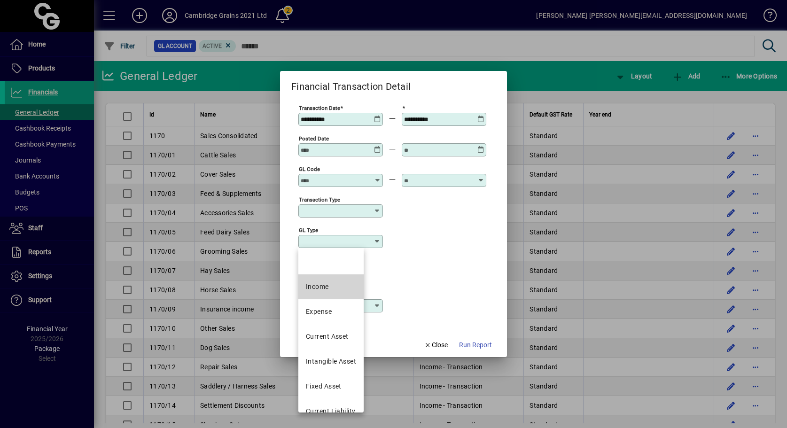
click at [317, 286] on div "Income" at bounding box center [317, 287] width 23 height 10
type input "******"
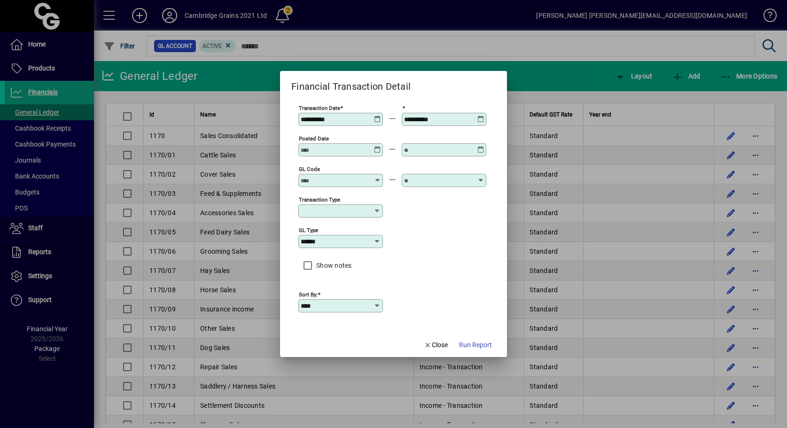
click at [375, 306] on icon at bounding box center [377, 306] width 8 height 8
click at [332, 327] on div "Transaction" at bounding box center [324, 329] width 37 height 10
type input "**********"
click at [378, 210] on icon at bounding box center [377, 211] width 8 height 8
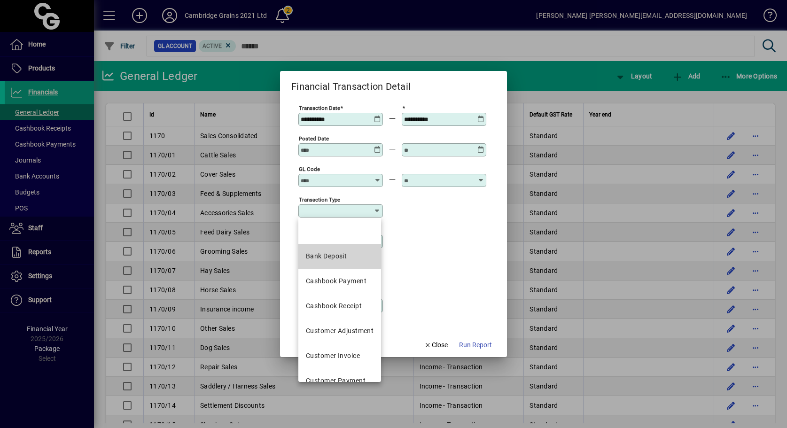
click at [339, 257] on div "Bank Deposit" at bounding box center [326, 256] width 41 height 10
type input "**********"
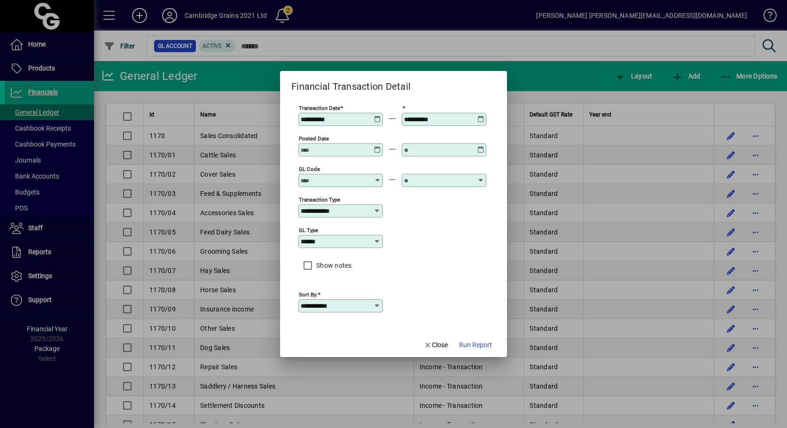
click at [376, 177] on icon at bounding box center [377, 177] width 7 height 0
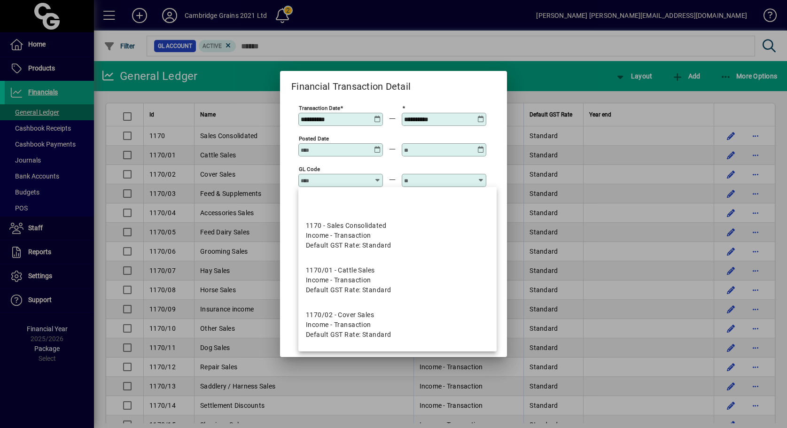
drag, startPoint x: 470, startPoint y: 204, endPoint x: 594, endPoint y: 173, distance: 127.8
click at [594, 173] on div at bounding box center [393, 214] width 787 height 428
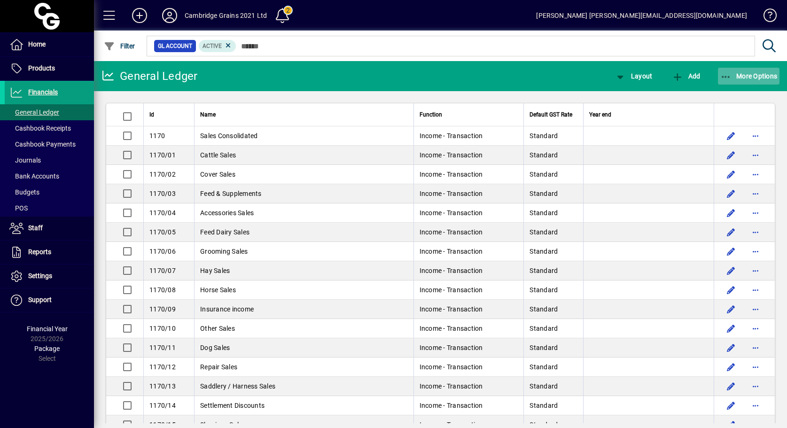
click at [748, 78] on span "More Options" at bounding box center [748, 76] width 57 height 8
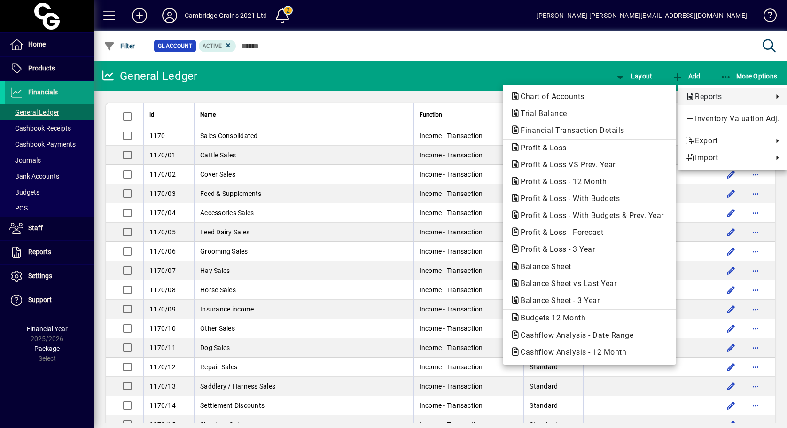
click at [707, 98] on span "Reports" at bounding box center [726, 96] width 83 height 11
click at [559, 181] on span "Profit & Loss - 12 Month" at bounding box center [560, 181] width 101 height 9
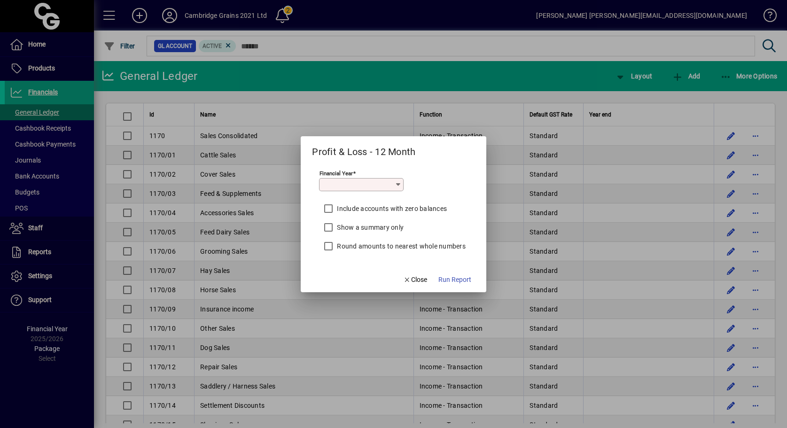
type input "*********"
click at [463, 279] on span "Run Report" at bounding box center [454, 280] width 33 height 10
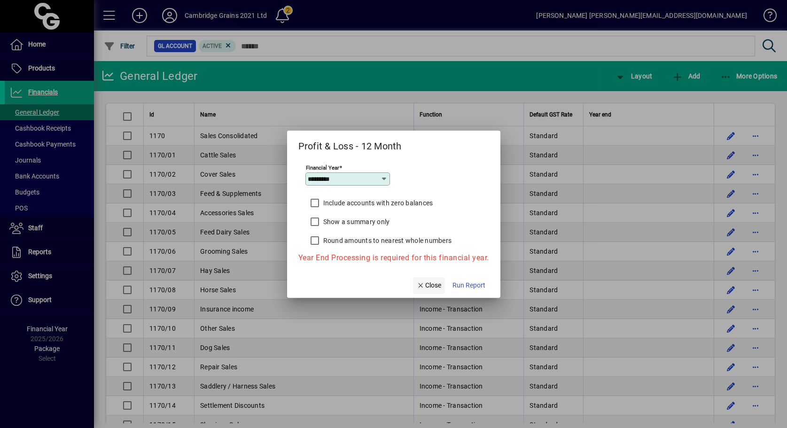
click at [438, 286] on span "Close" at bounding box center [429, 285] width 24 height 10
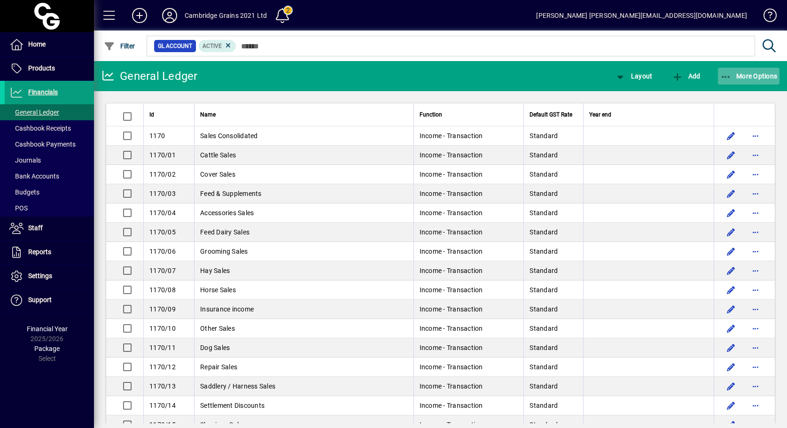
click at [754, 77] on span "More Options" at bounding box center [748, 76] width 57 height 8
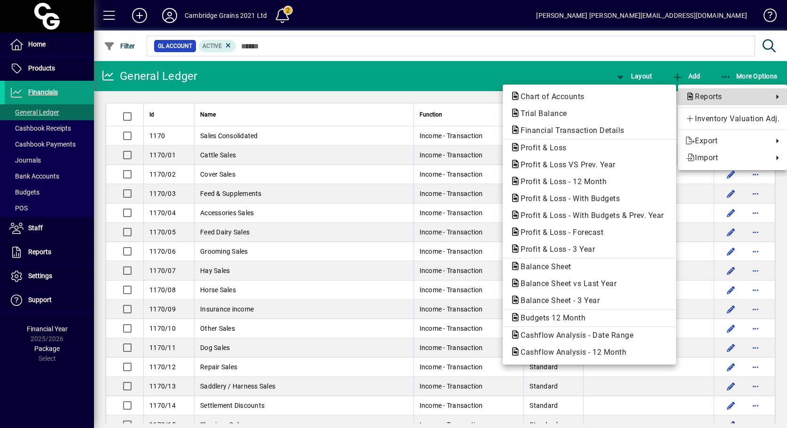
click at [716, 97] on span "Reports" at bounding box center [726, 96] width 83 height 11
click at [548, 181] on span "Profit & Loss - 12 Month" at bounding box center [560, 181] width 101 height 9
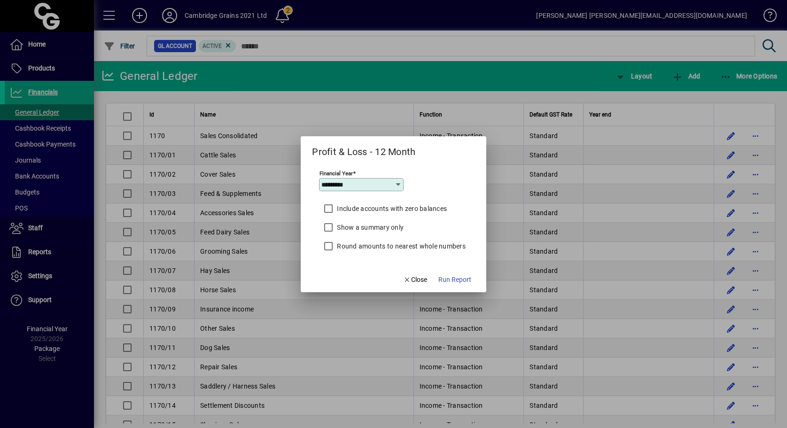
click at [397, 185] on icon at bounding box center [399, 185] width 8 height 8
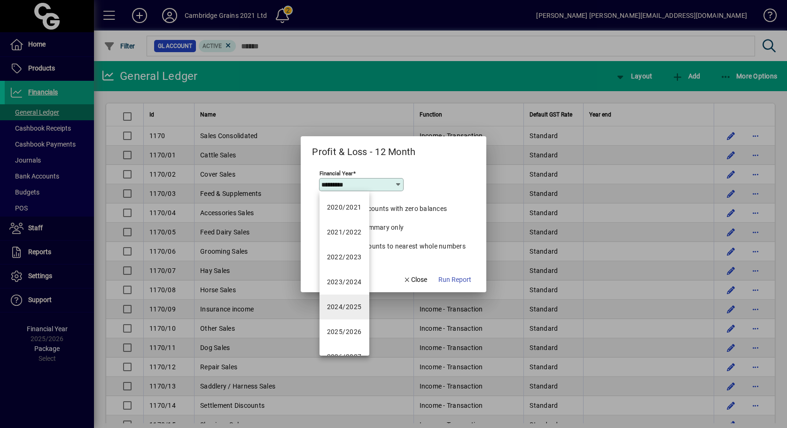
click at [342, 307] on div "2024/2025" at bounding box center [344, 307] width 35 height 10
type input "*********"
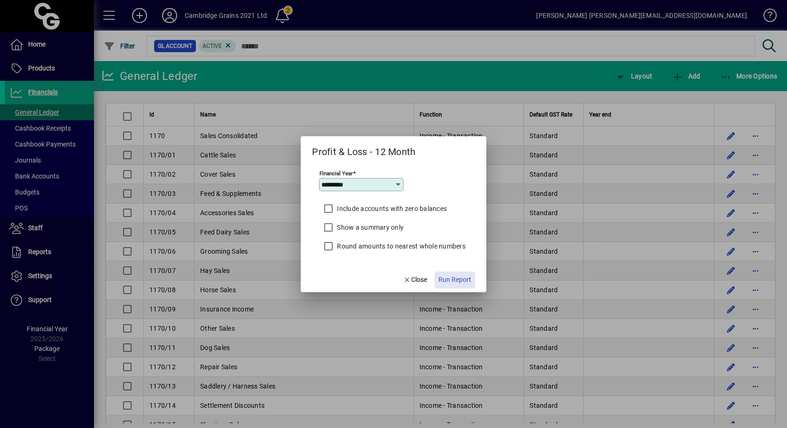
click at [458, 278] on span "Run Report" at bounding box center [454, 280] width 33 height 10
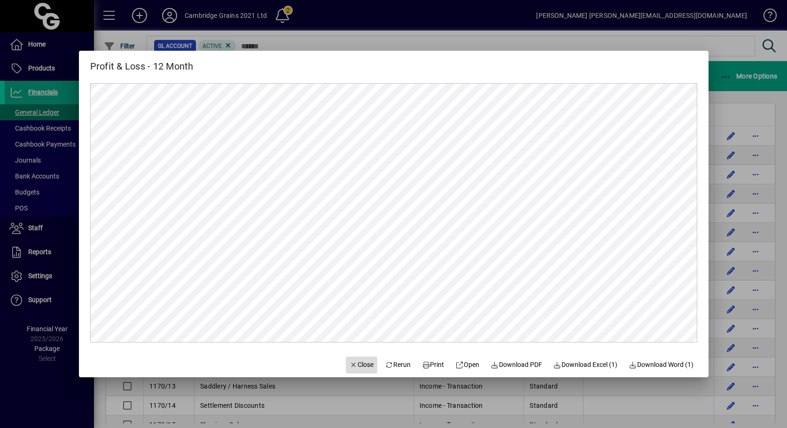
click at [355, 367] on span "Close" at bounding box center [362, 365] width 24 height 10
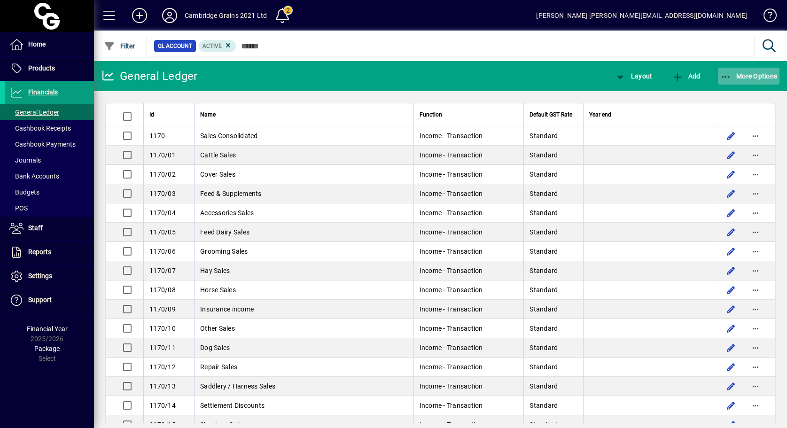
click at [764, 77] on span "More Options" at bounding box center [748, 76] width 57 height 8
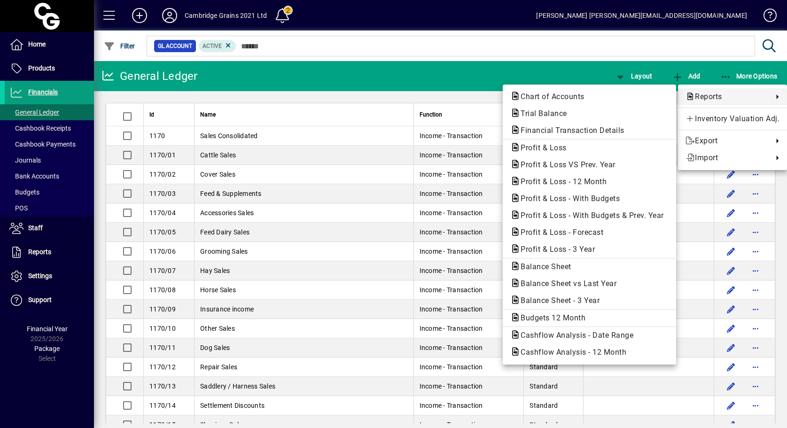
click at [712, 93] on span "Reports" at bounding box center [726, 96] width 83 height 11
click at [570, 234] on span "Profit & Loss - Forecast" at bounding box center [559, 232] width 98 height 9
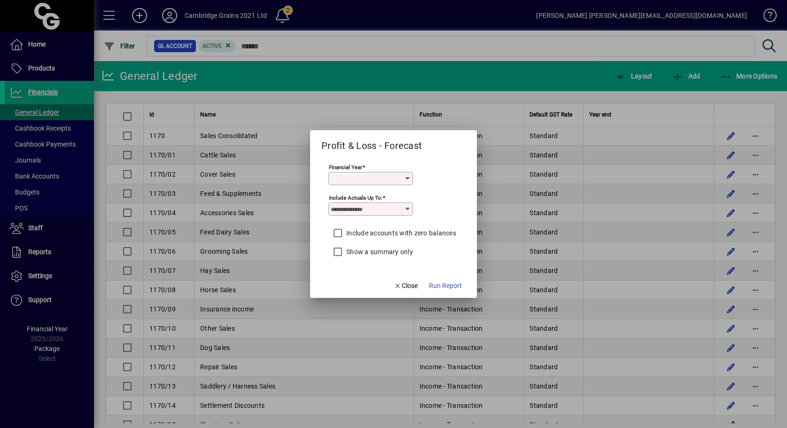
type input "*********"
type input "******"
click at [453, 286] on span "Run Report" at bounding box center [445, 286] width 33 height 10
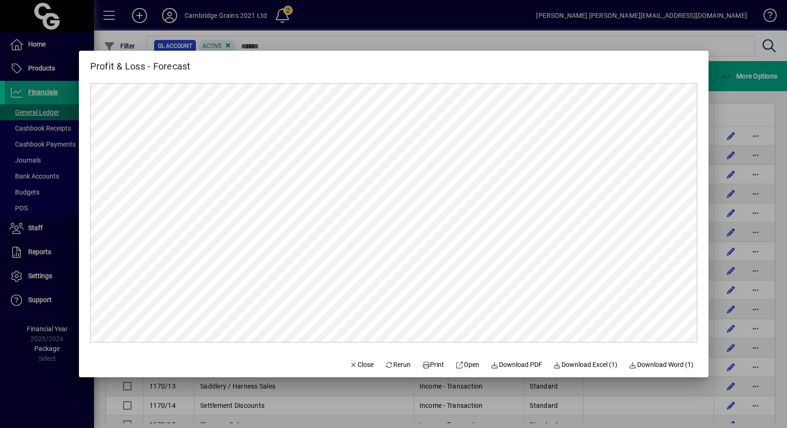
drag, startPoint x: 699, startPoint y: 117, endPoint x: 605, endPoint y: 60, distance: 109.4
click at [605, 60] on div "Profit & Loss - Forecast" at bounding box center [394, 62] width 630 height 23
click at [358, 367] on span "Close" at bounding box center [362, 365] width 24 height 10
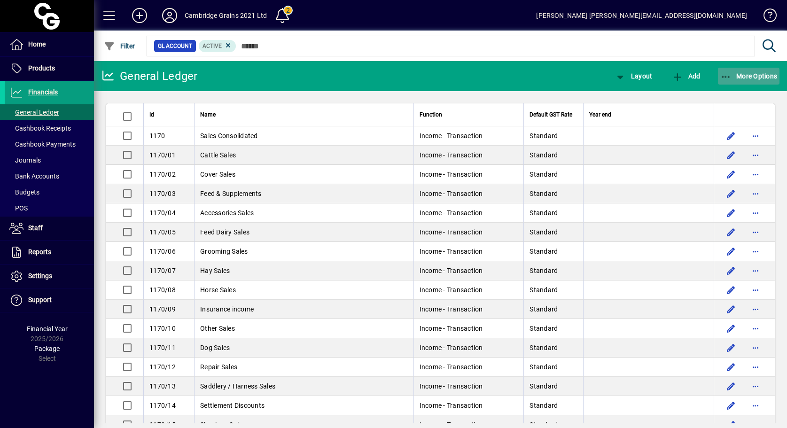
click at [752, 76] on span "More Options" at bounding box center [748, 76] width 57 height 8
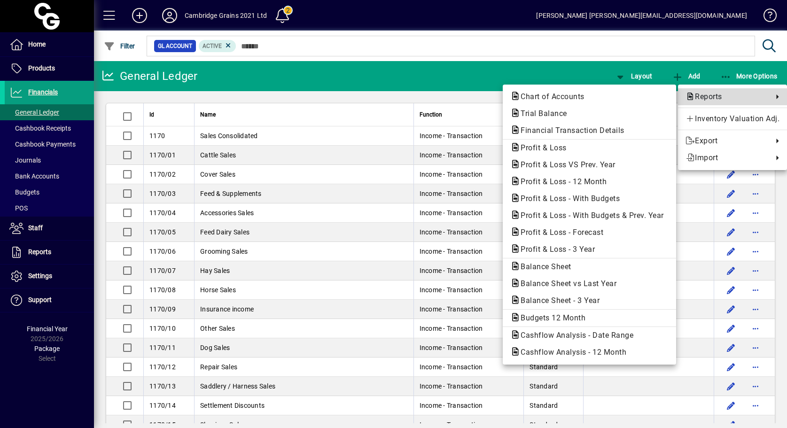
click at [696, 96] on span "Reports" at bounding box center [726, 96] width 83 height 11
click at [706, 96] on span "Reports" at bounding box center [726, 96] width 83 height 11
click at [614, 112] on span "Trial Balance" at bounding box center [589, 113] width 158 height 11
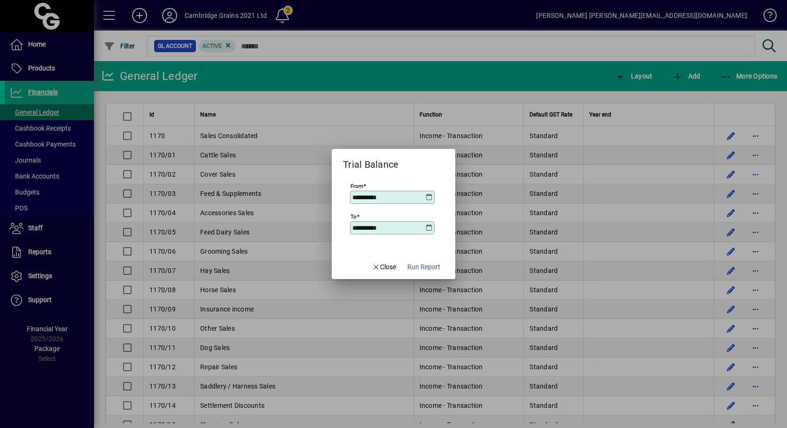
click at [642, 29] on div at bounding box center [393, 214] width 787 height 428
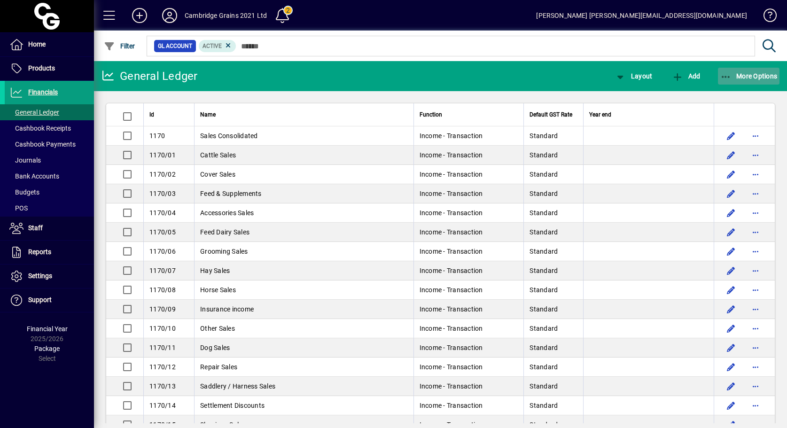
click at [759, 76] on span "More Options" at bounding box center [748, 76] width 57 height 8
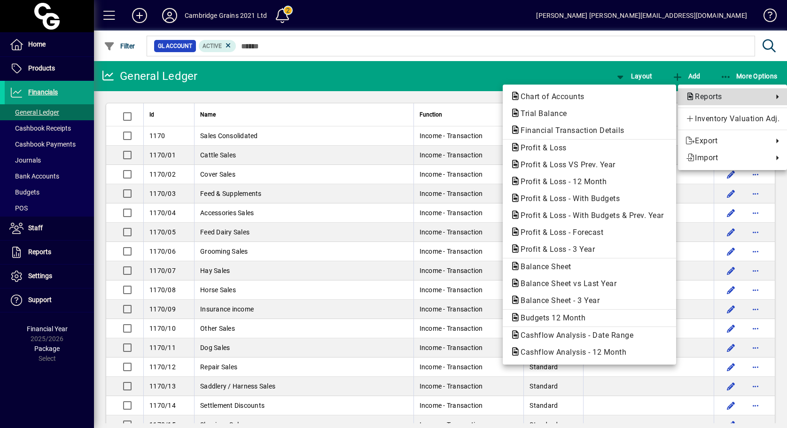
click at [696, 94] on span "Reports" at bounding box center [726, 96] width 83 height 11
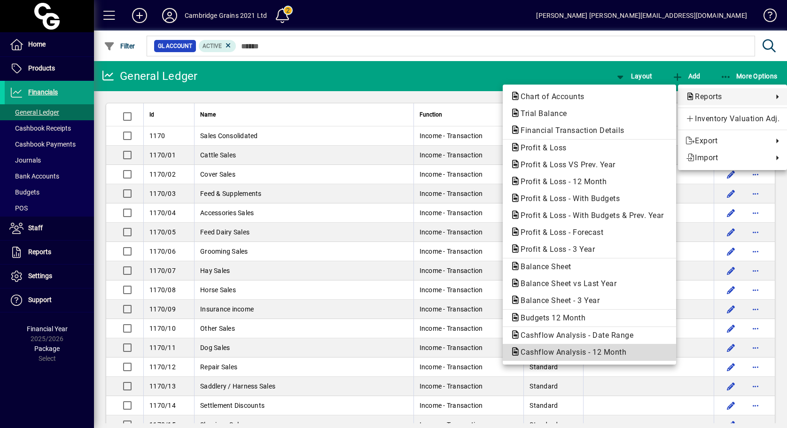
click at [577, 350] on span "Cashflow Analysis - 12 Month" at bounding box center [570, 352] width 121 height 9
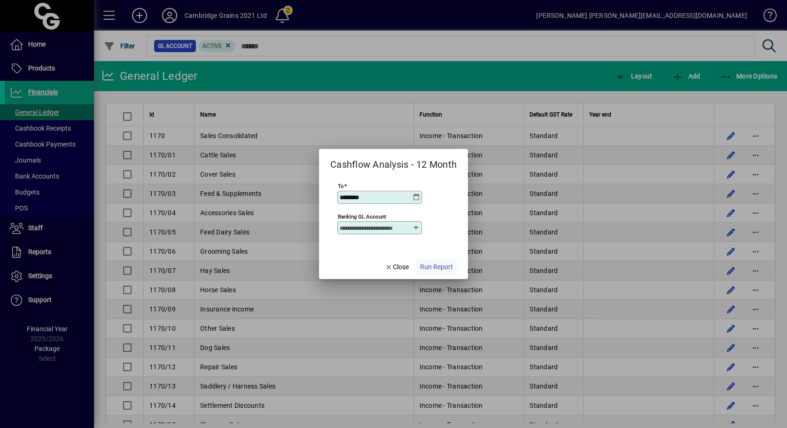
click at [439, 267] on span "Run Report" at bounding box center [436, 267] width 33 height 10
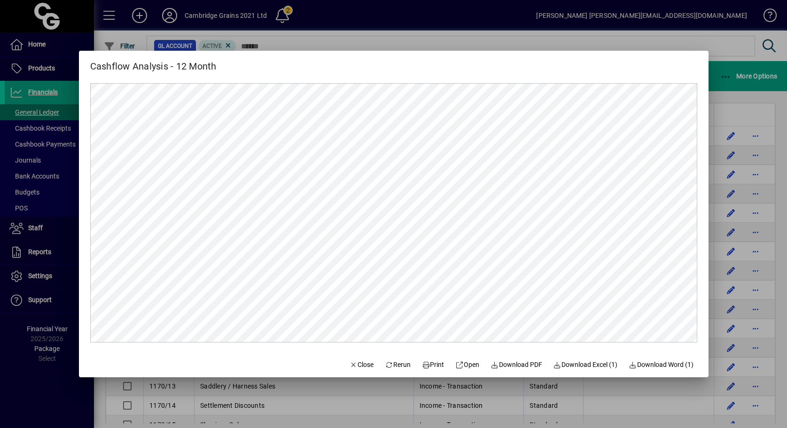
drag, startPoint x: 697, startPoint y: 187, endPoint x: 703, endPoint y: 153, distance: 34.8
click at [703, 153] on mat-dialog-content at bounding box center [394, 213] width 630 height 278
click at [361, 366] on span "Close" at bounding box center [362, 365] width 24 height 10
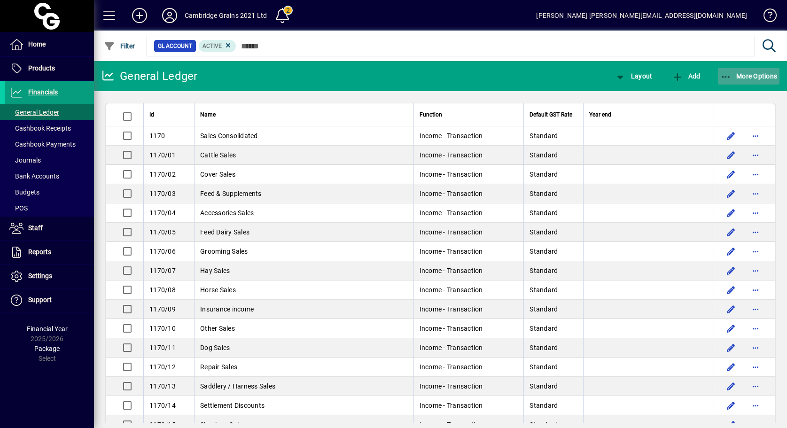
click at [759, 77] on span "More Options" at bounding box center [748, 76] width 57 height 8
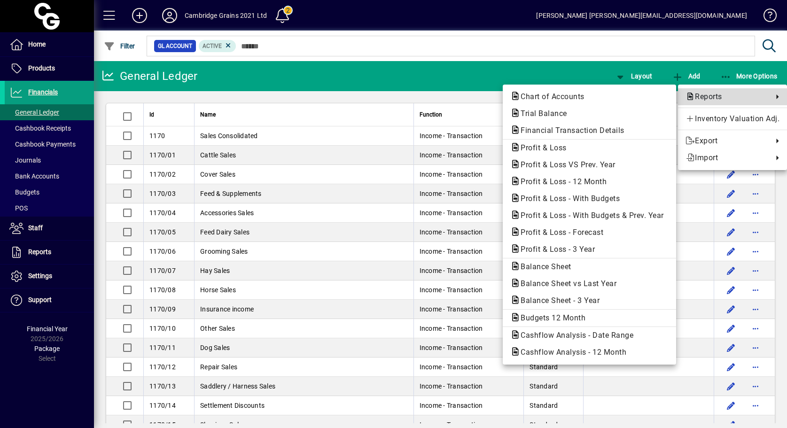
click at [718, 94] on span "Reports" at bounding box center [726, 96] width 83 height 11
click at [552, 233] on span "Profit & Loss - Forecast" at bounding box center [559, 232] width 98 height 9
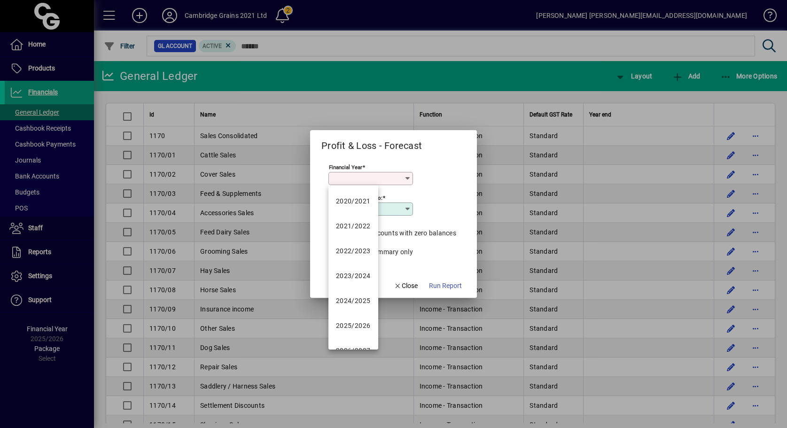
type input "*********"
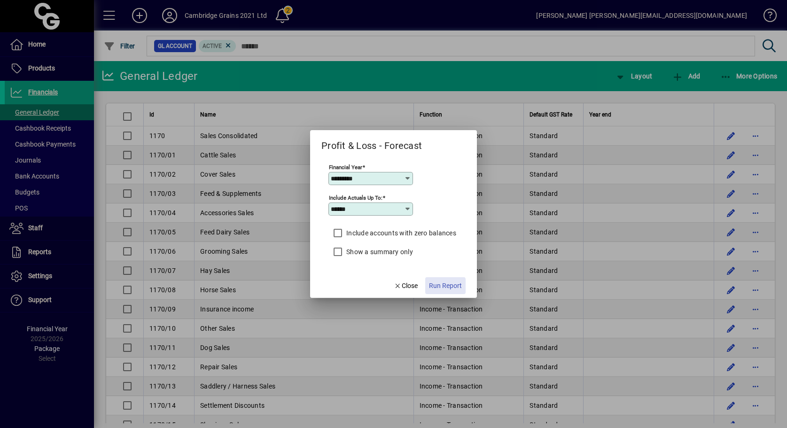
click at [439, 286] on span "Run Report" at bounding box center [445, 286] width 33 height 10
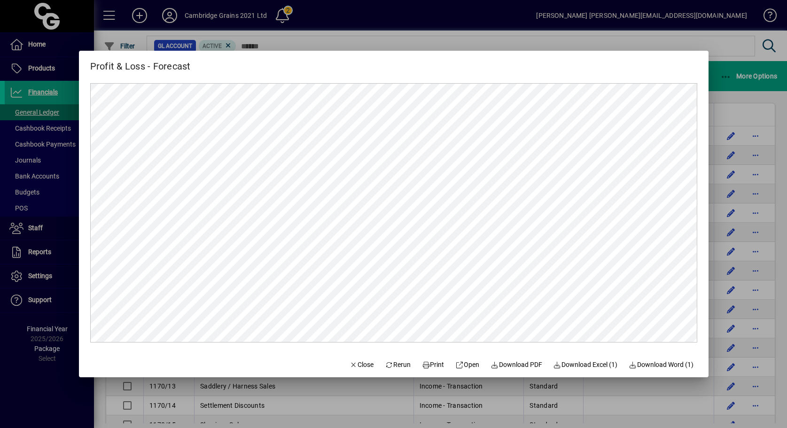
drag, startPoint x: 439, startPoint y: 286, endPoint x: 700, endPoint y: 37, distance: 360.9
click at [700, 37] on div at bounding box center [393, 214] width 787 height 428
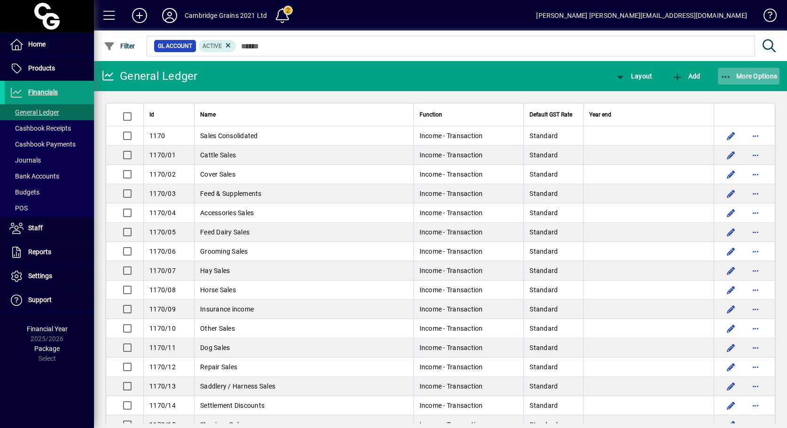
click at [755, 76] on span "More Options" at bounding box center [748, 76] width 57 height 8
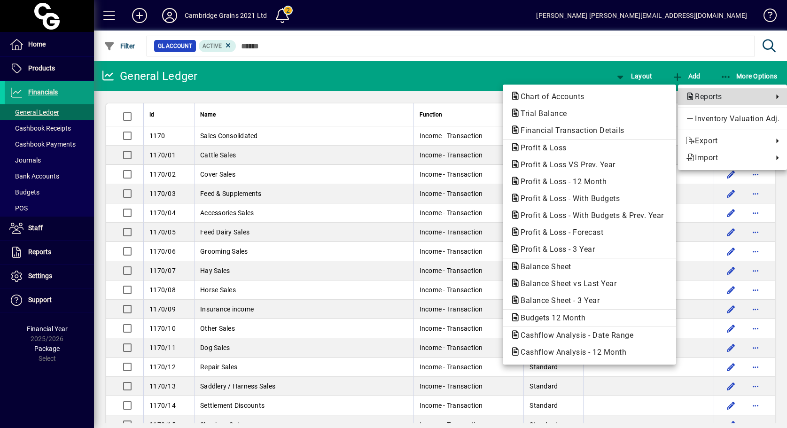
click at [720, 97] on span "Reports" at bounding box center [726, 96] width 83 height 11
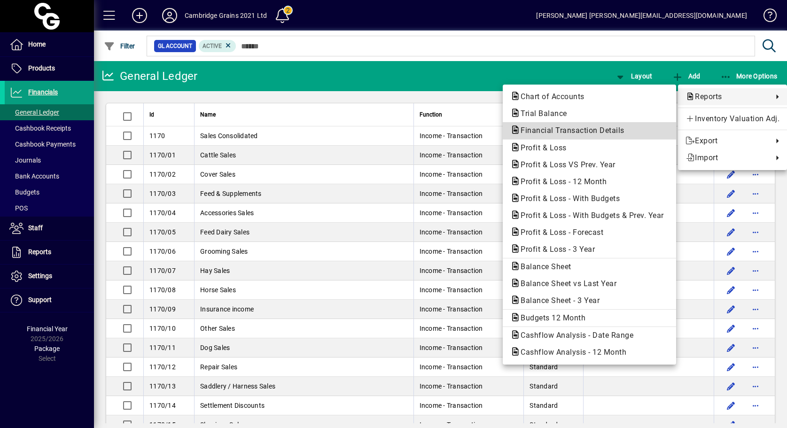
click at [560, 130] on span "Financial Transaction Details" at bounding box center [569, 130] width 119 height 9
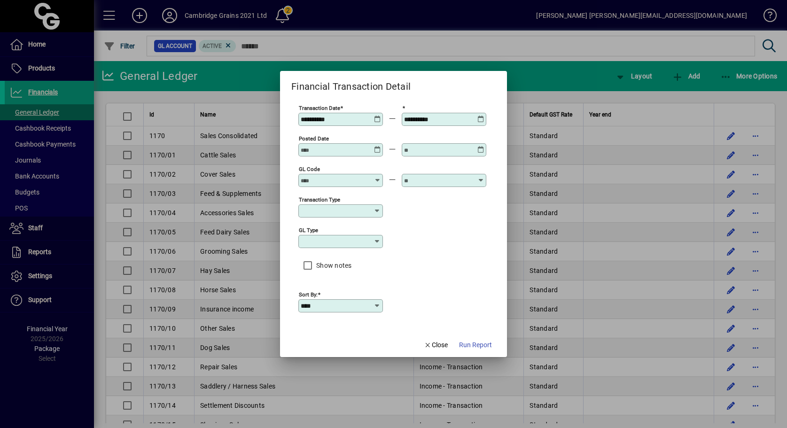
click at [380, 116] on icon at bounding box center [377, 116] width 7 height 0
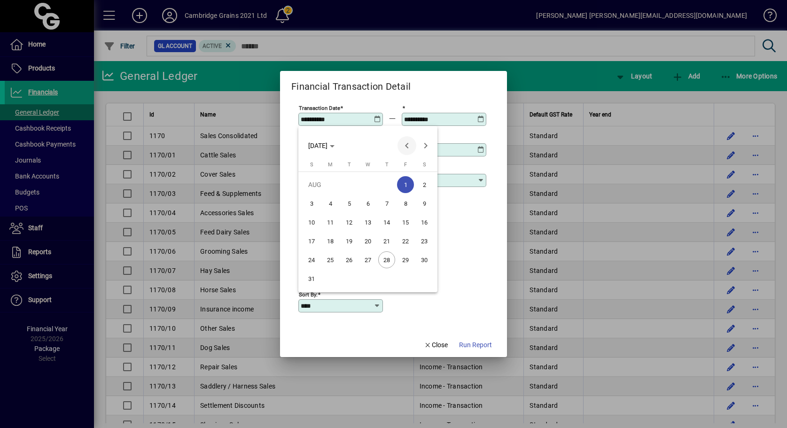
click at [409, 145] on span "Previous month" at bounding box center [406, 145] width 19 height 19
click at [350, 201] on span "1" at bounding box center [349, 203] width 17 height 17
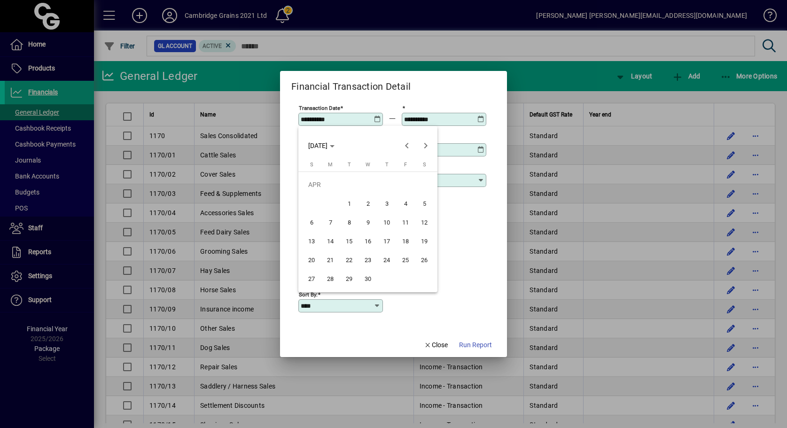
type input "**********"
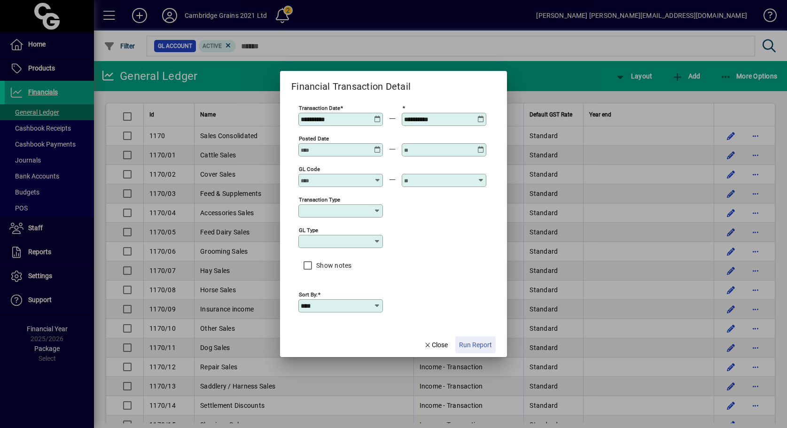
click at [484, 344] on span "Run Report" at bounding box center [475, 345] width 33 height 10
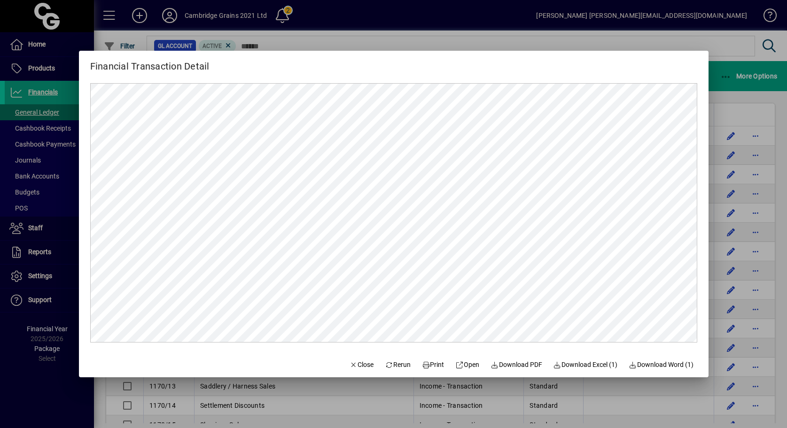
click at [586, 64] on div "Financial Transaction Detail" at bounding box center [394, 62] width 630 height 23
click at [358, 364] on span "Close" at bounding box center [362, 365] width 24 height 10
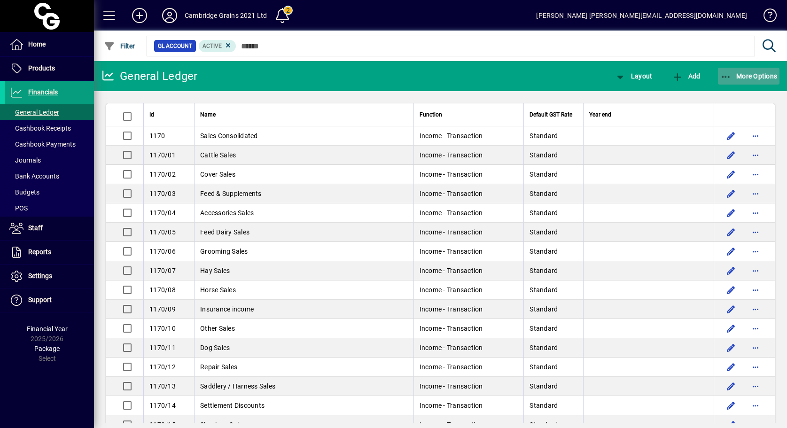
click at [758, 77] on span "More Options" at bounding box center [748, 76] width 57 height 8
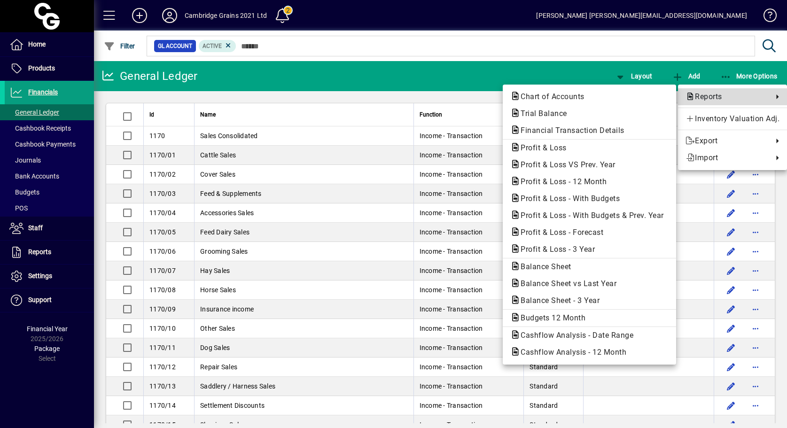
click at [706, 94] on span "Reports" at bounding box center [726, 96] width 83 height 11
click at [546, 181] on span "Profit & Loss - 12 Month" at bounding box center [560, 181] width 101 height 9
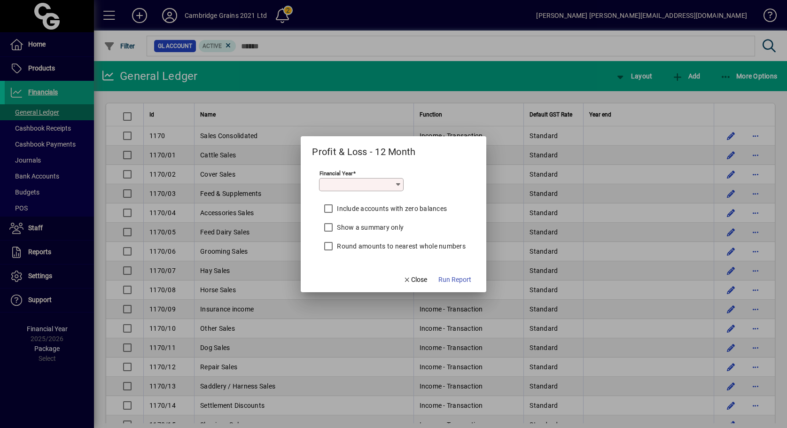
type input "*********"
click at [454, 281] on span "Run Report" at bounding box center [454, 280] width 33 height 10
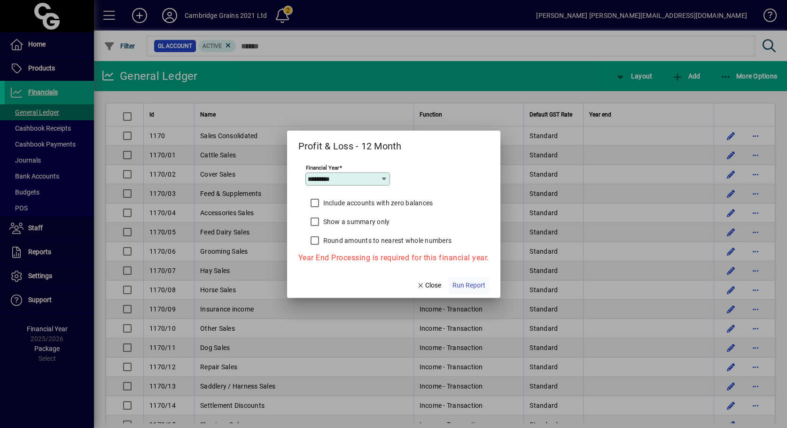
click at [477, 286] on span "Run Report" at bounding box center [468, 285] width 33 height 10
click at [432, 285] on span "Close" at bounding box center [429, 285] width 24 height 10
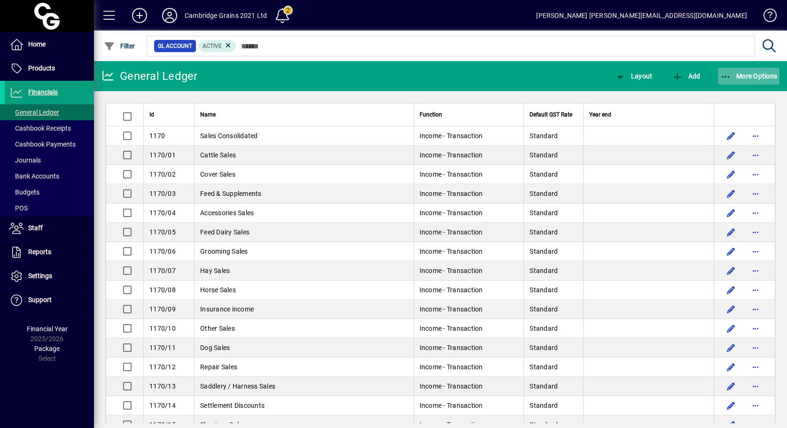
click at [749, 77] on span "More Options" at bounding box center [748, 76] width 57 height 8
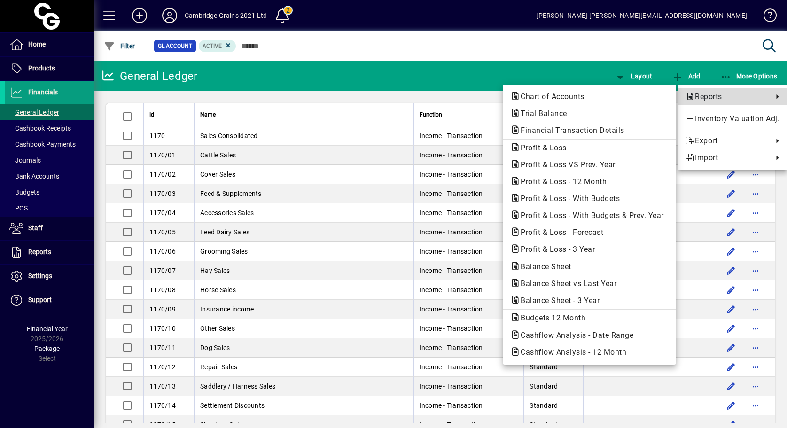
click at [706, 97] on span "Reports" at bounding box center [726, 96] width 83 height 11
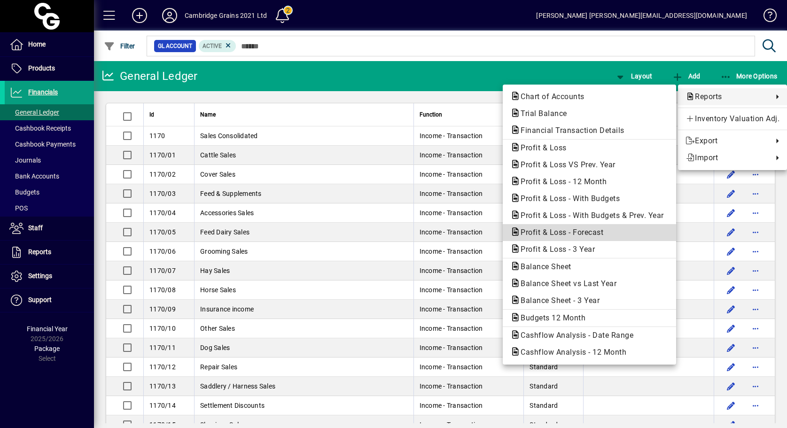
click at [576, 230] on span "Profit & Loss - Forecast" at bounding box center [559, 232] width 98 height 9
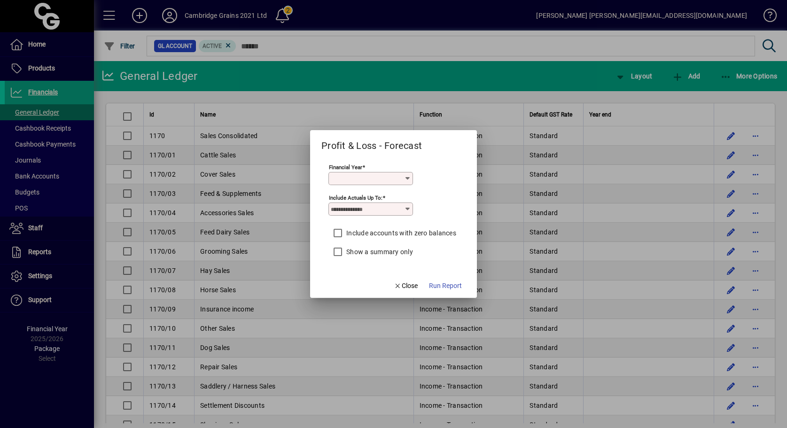
type input "******"
type input "*********"
click at [442, 285] on span "Run Report" at bounding box center [445, 286] width 33 height 10
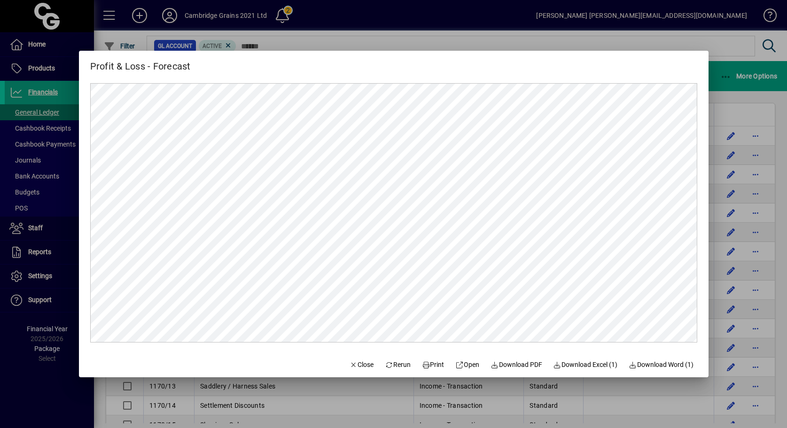
drag, startPoint x: 711, startPoint y: 115, endPoint x: 706, endPoint y: 116, distance: 5.7
click at [706, 116] on mat-dialog-content at bounding box center [394, 213] width 630 height 278
click at [562, 37] on div at bounding box center [393, 214] width 787 height 428
